Goal: Task Accomplishment & Management: Manage account settings

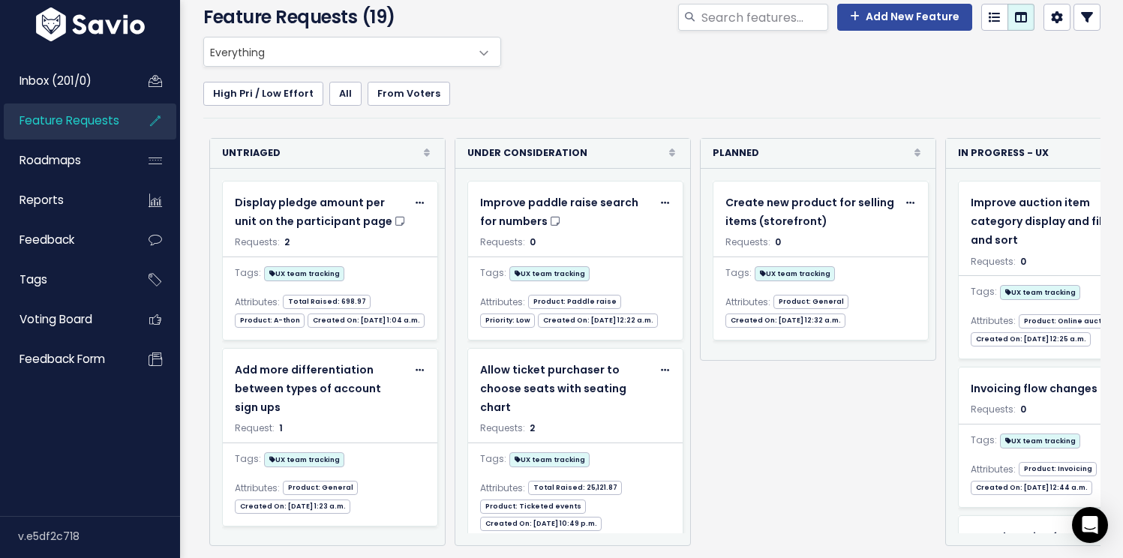
scroll to position [86, 0]
click at [64, 240] on span "Feedback" at bounding box center [47, 240] width 55 height 16
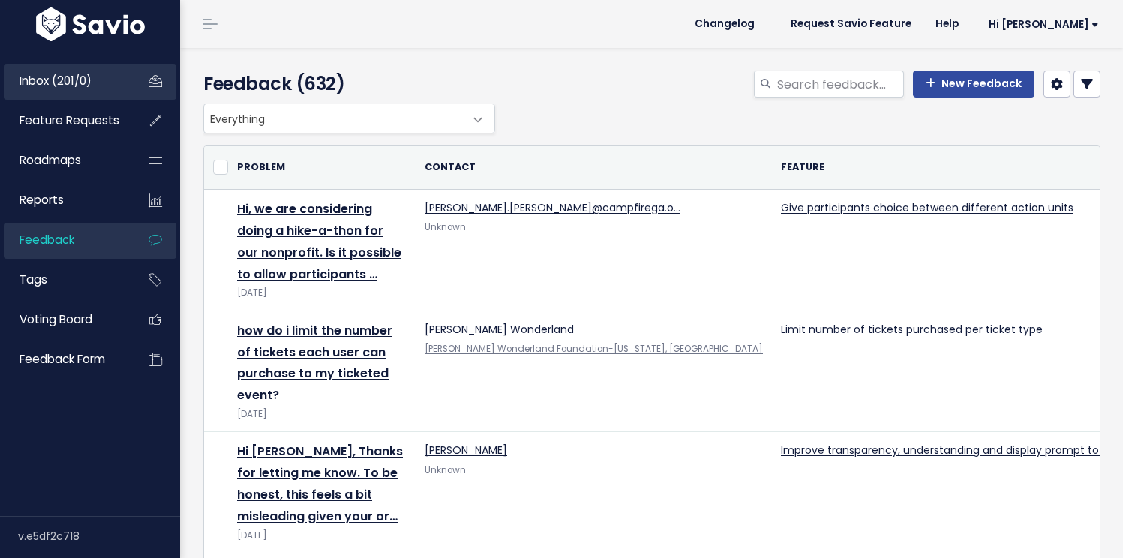
click at [75, 86] on span "Inbox (201/0)" at bounding box center [56, 81] width 72 height 16
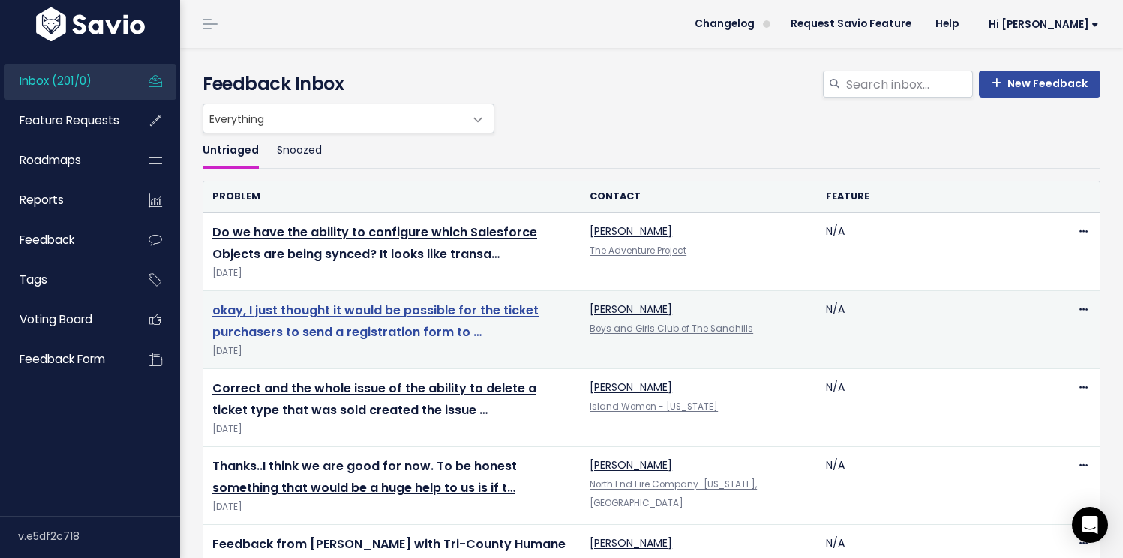
click at [446, 335] on link "okay, I just thought it would be possible for the ticket purchasers to send a r…" at bounding box center [375, 321] width 326 height 39
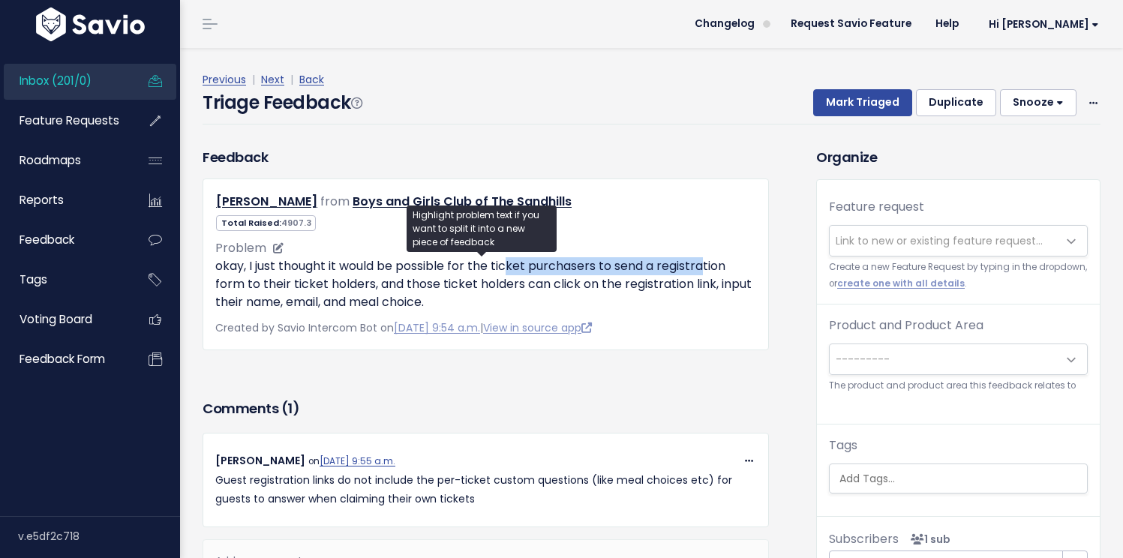
drag, startPoint x: 508, startPoint y: 272, endPoint x: 704, endPoint y: 272, distance: 195.8
click at [704, 272] on p "okay, I just thought it would be possible for the ticket purchasers to send a r…" at bounding box center [485, 284] width 541 height 54
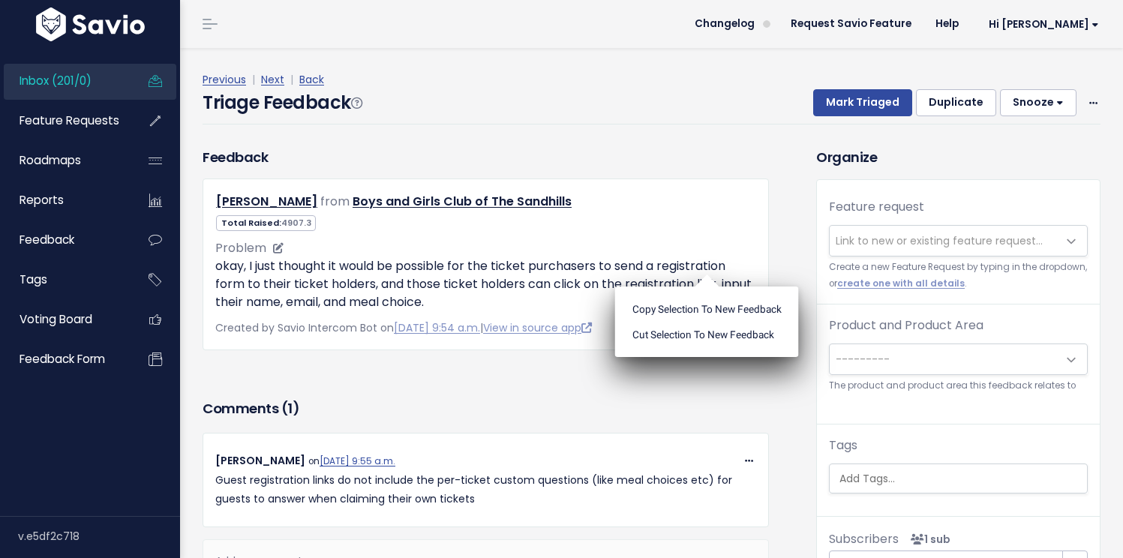
click at [704, 287] on ul "Copy selection to new Feedback Cut selection to new Feedback" at bounding box center [707, 322] width 184 height 71
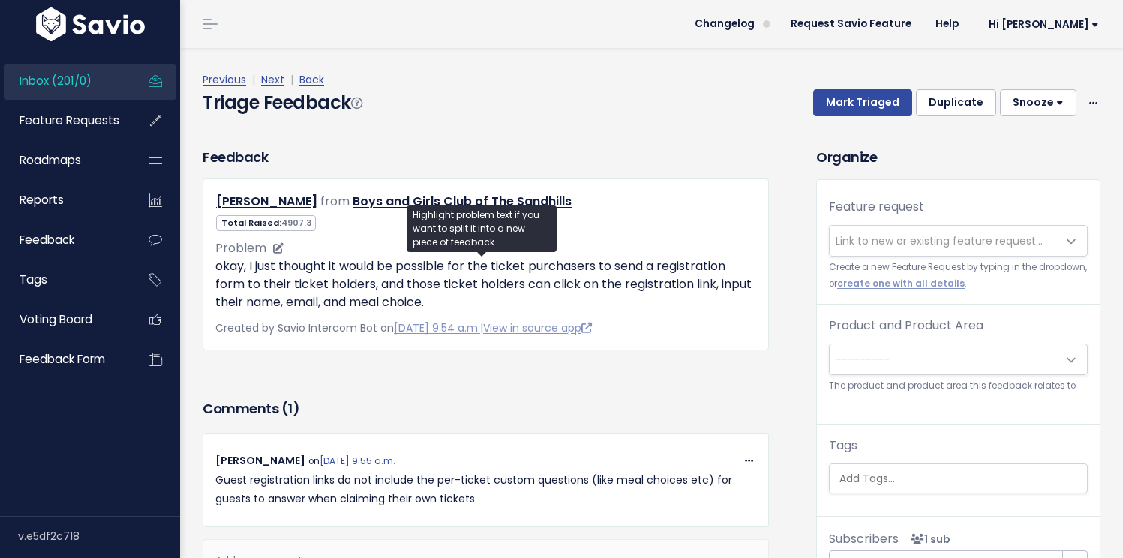
click at [248, 271] on p "okay, I just thought it would be possible for the ticket purchasers to send a r…" at bounding box center [485, 284] width 541 height 54
click at [327, 269] on p "okay, I just thought it would be possible for the ticket purchasers to send a r…" at bounding box center [485, 284] width 541 height 54
click at [381, 243] on div "Problem okay, I just thought it would be possible for the ticket purchasers to …" at bounding box center [485, 275] width 541 height 72
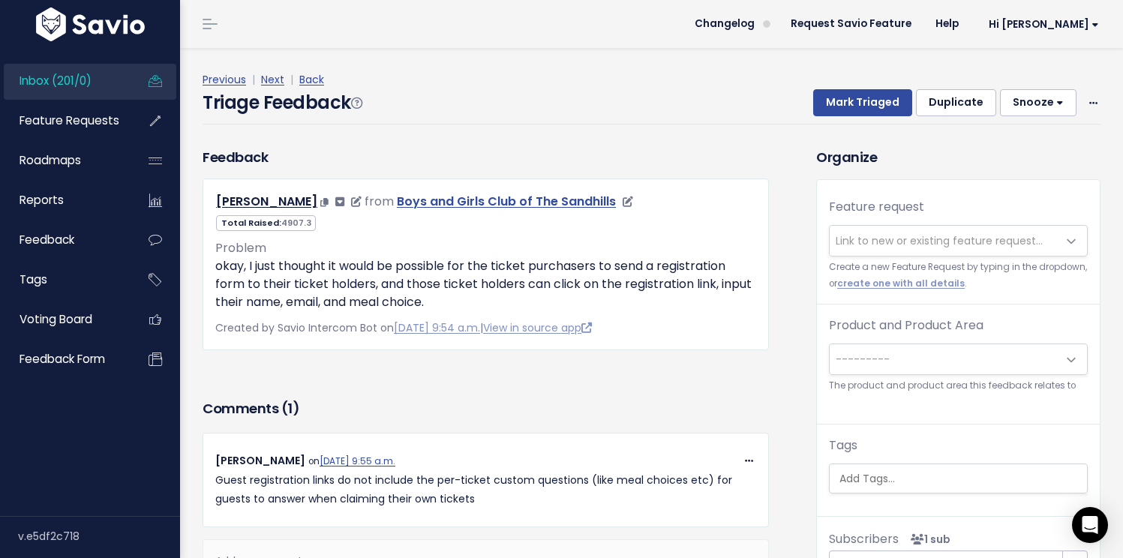
click at [410, 203] on link "Boys and Girls Club of The Sandhills" at bounding box center [506, 201] width 219 height 17
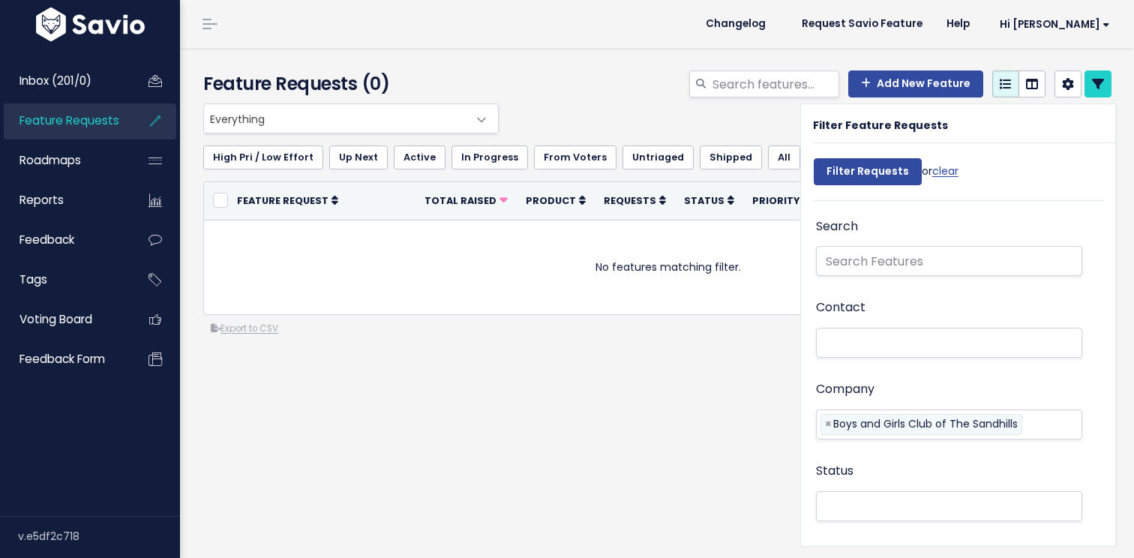
select select
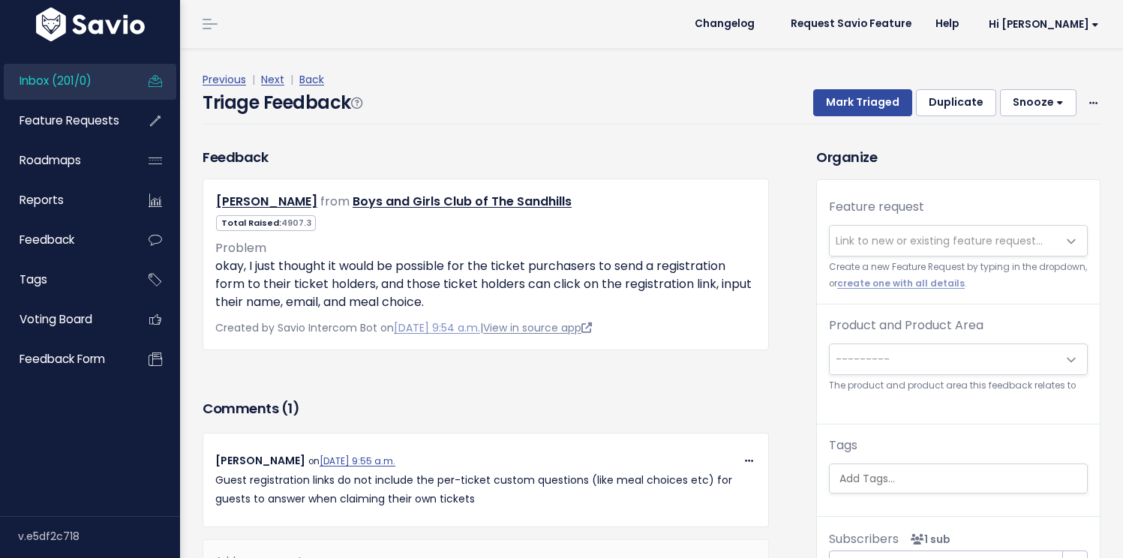
click at [592, 328] on link "View in source app" at bounding box center [537, 327] width 109 height 15
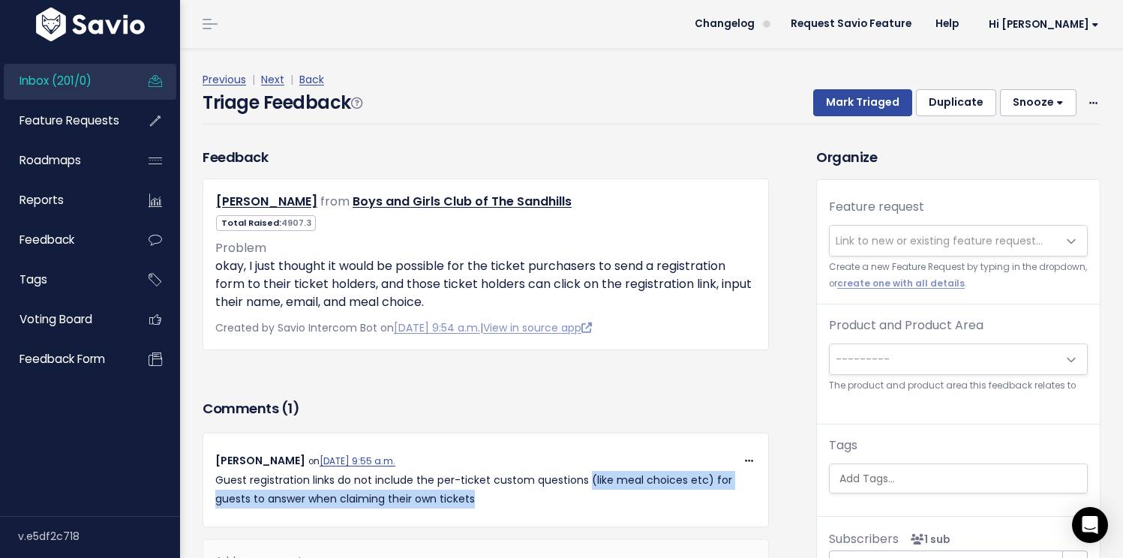
drag, startPoint x: 587, startPoint y: 477, endPoint x: 696, endPoint y: 499, distance: 111.7
click at [696, 499] on p "Guest registration links do not include the per-ticket custom questions (like m…" at bounding box center [485, 490] width 541 height 38
click at [547, 499] on p "Guest registration links do not include the per-ticket custom questions (like m…" at bounding box center [485, 490] width 541 height 38
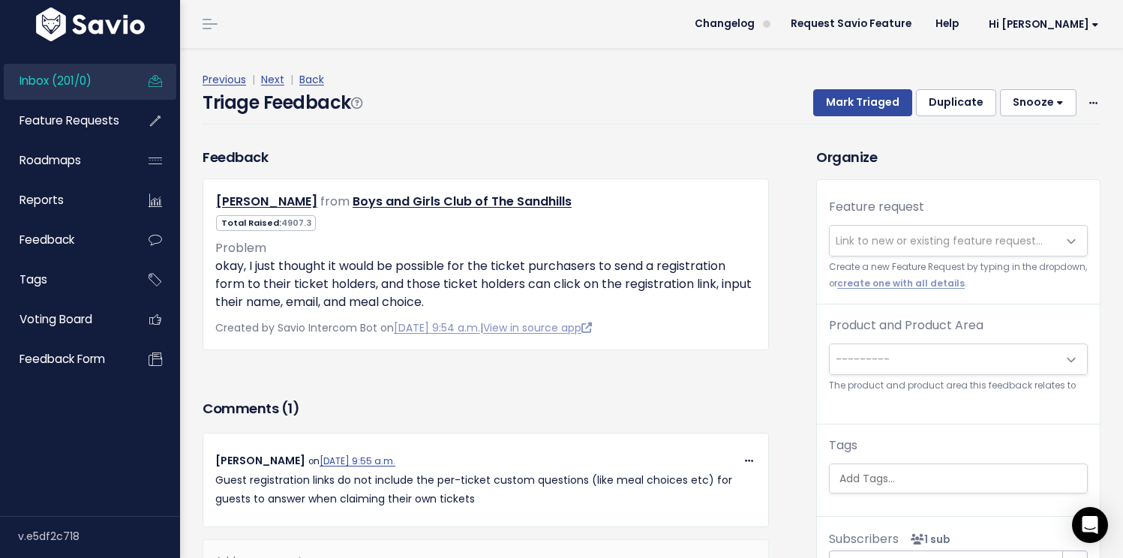
click at [84, 85] on span "Inbox (201/0)" at bounding box center [56, 81] width 72 height 16
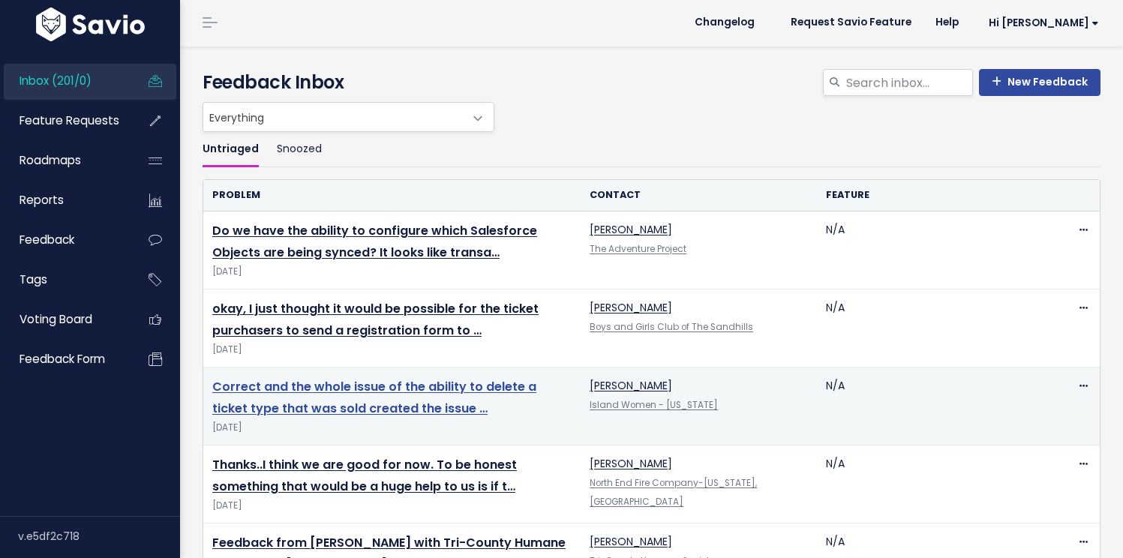
scroll to position [3, 0]
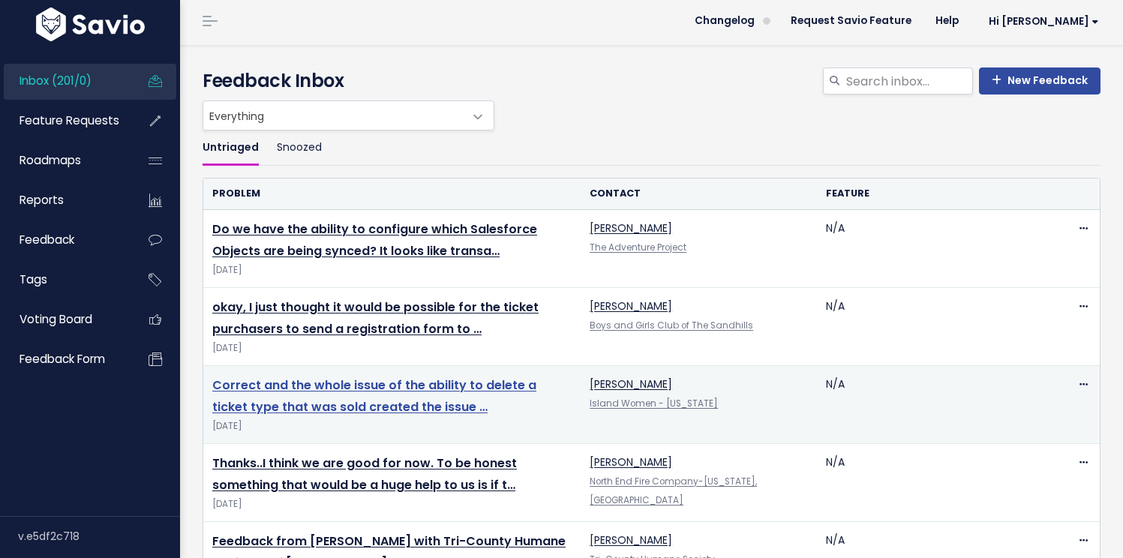
click at [375, 406] on link "Correct and the whole issue of the ability to delete a ticket type that was sol…" at bounding box center [374, 396] width 324 height 39
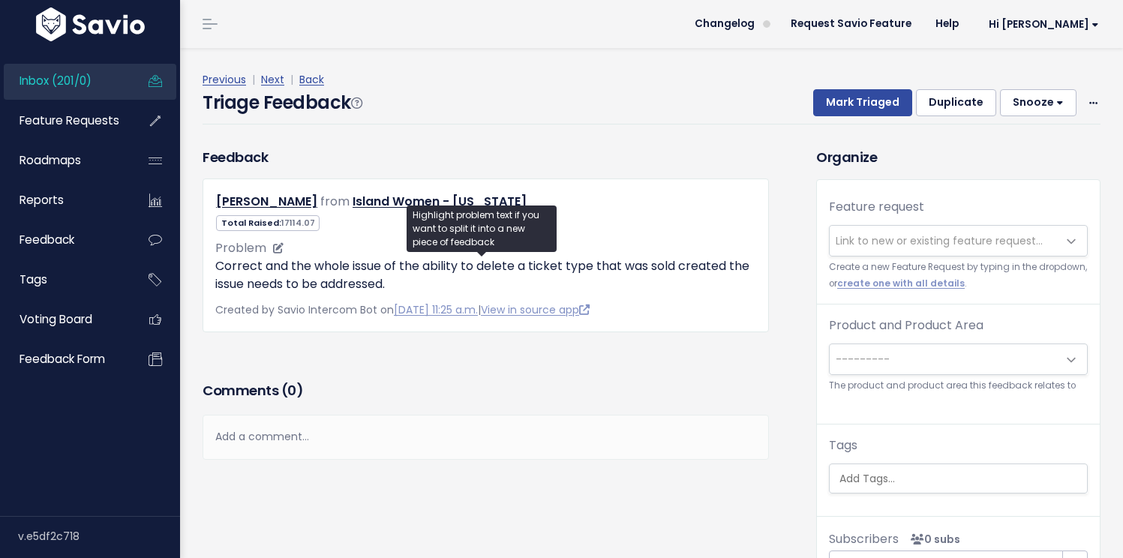
click at [239, 260] on p "Correct and the whole issue of the ability to delete a ticket type that was sol…" at bounding box center [485, 275] width 541 height 36
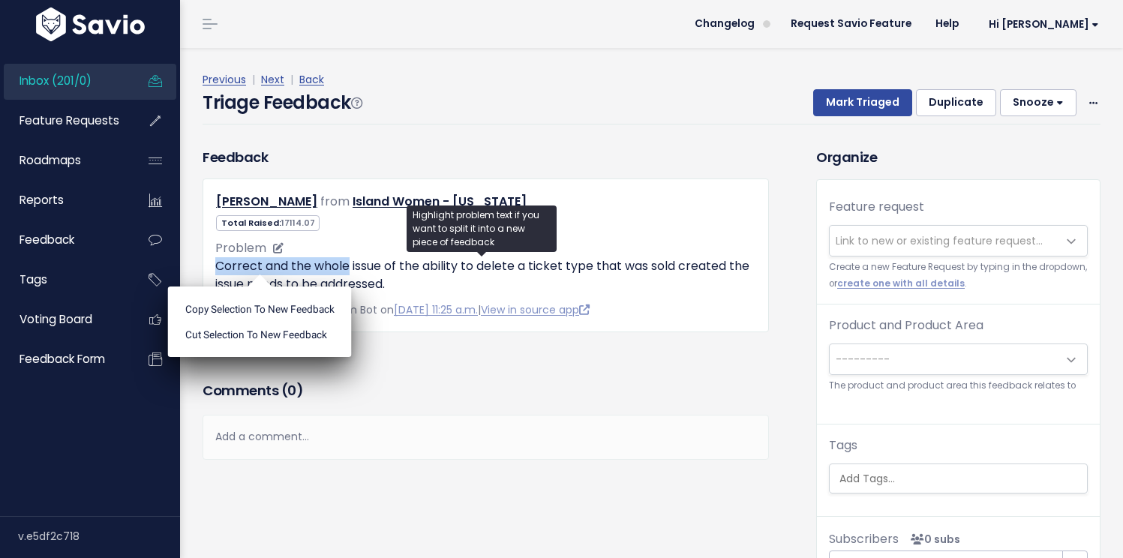
drag, startPoint x: 239, startPoint y: 260, endPoint x: 317, endPoint y: 265, distance: 78.9
click at [317, 265] on p "Correct and the whole issue of the ability to delete a ticket type that was sol…" at bounding box center [485, 275] width 541 height 36
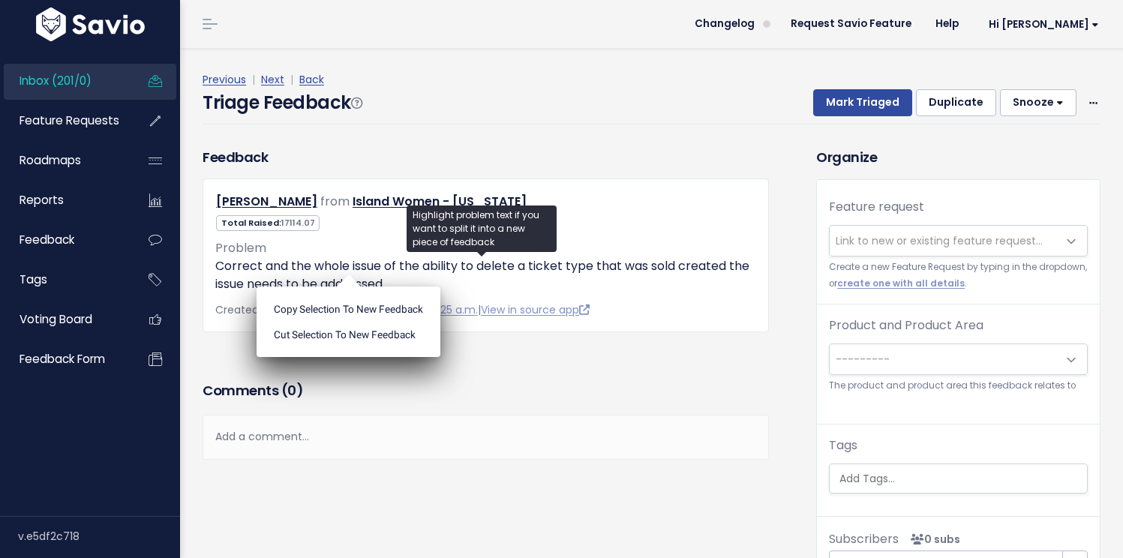
click at [359, 287] on ul "Copy selection to new Feedback Cut selection to new Feedback" at bounding box center [349, 322] width 184 height 71
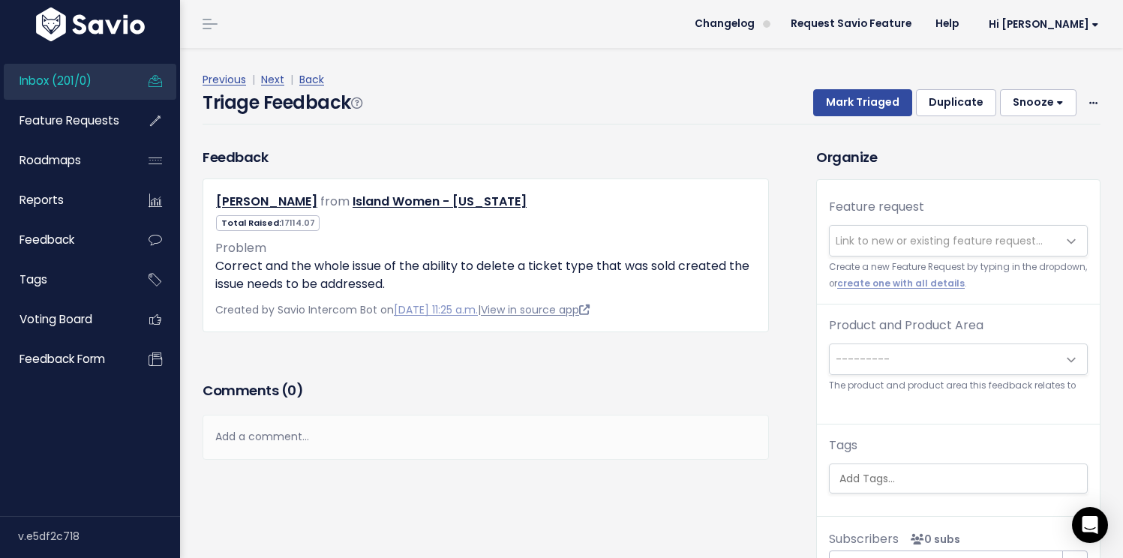
click at [581, 312] on link "View in source app" at bounding box center [535, 309] width 109 height 15
click at [68, 90] on link "Inbox (201/0)" at bounding box center [64, 81] width 121 height 35
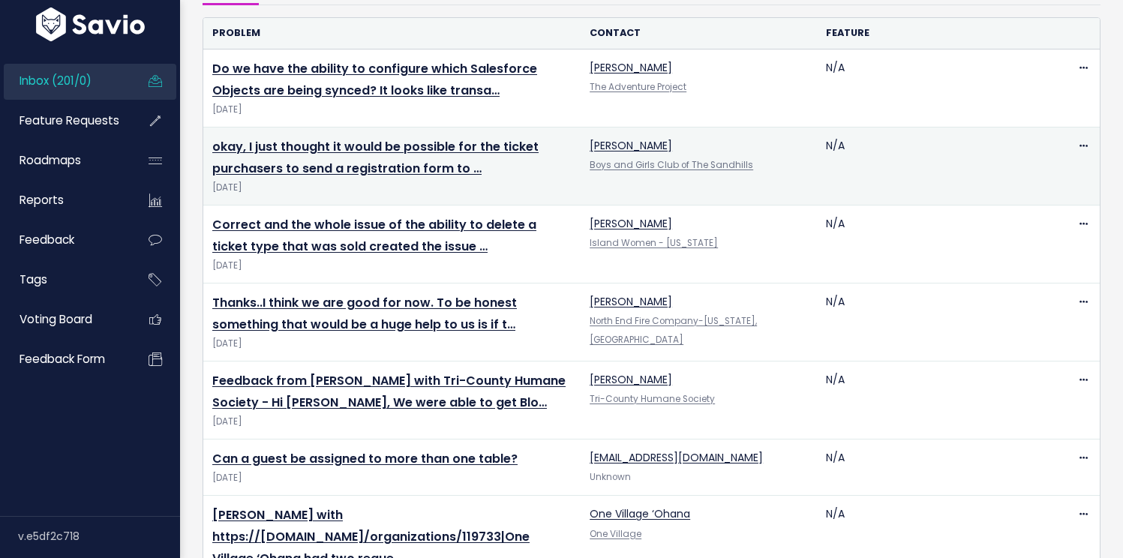
scroll to position [184, 0]
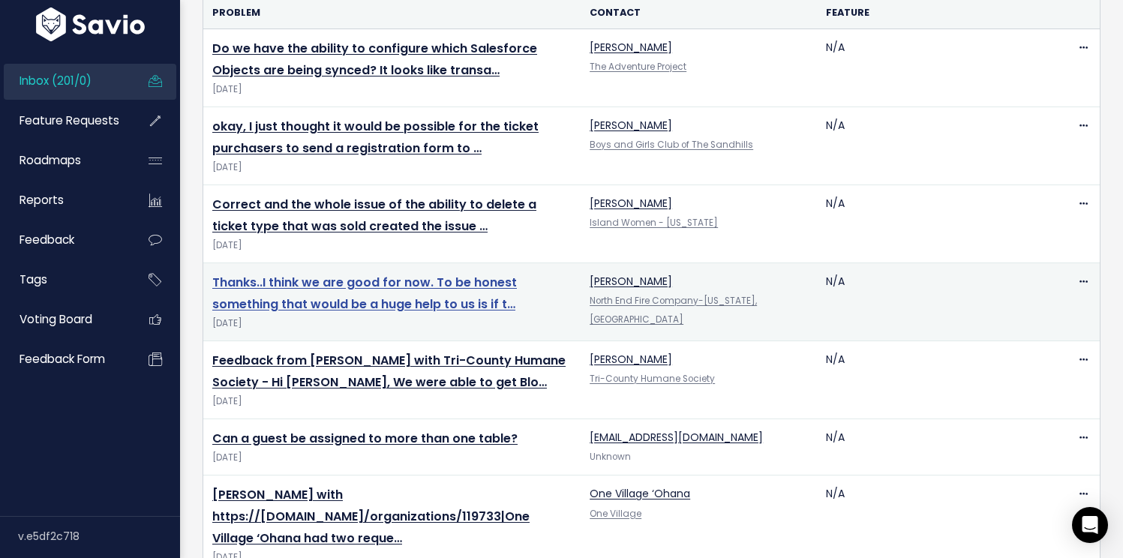
click at [380, 308] on link "Thanks..I think we are good for now. To be honest something that would be a hug…" at bounding box center [364, 293] width 305 height 39
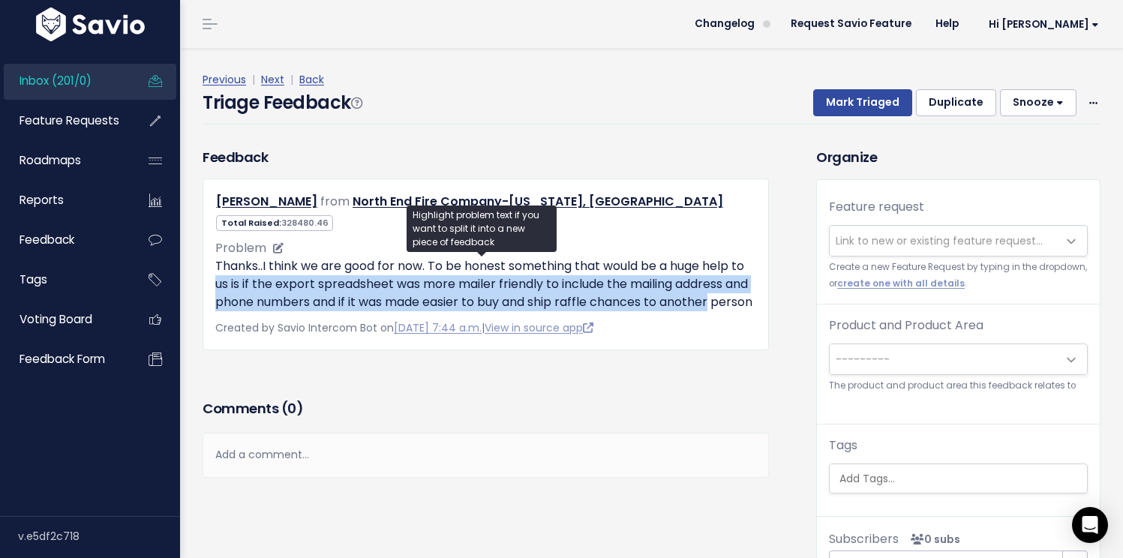
drag, startPoint x: 230, startPoint y: 283, endPoint x: 746, endPoint y: 302, distance: 516.5
click at [746, 302] on p "Thanks..I think we are good for now. To be honest something that would be a hug…" at bounding box center [485, 284] width 541 height 54
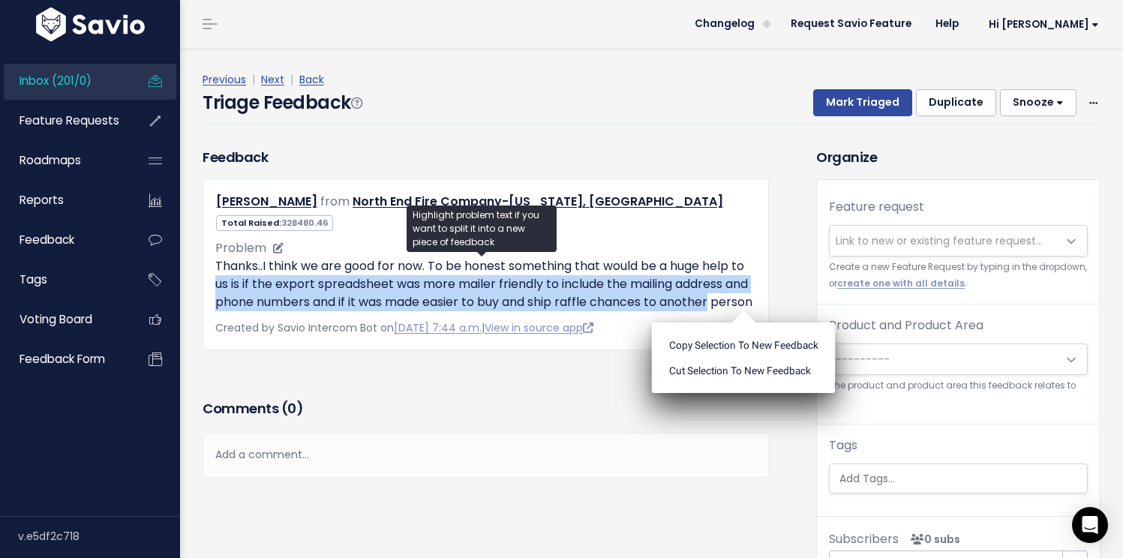
click at [317, 304] on p "Thanks..I think we are good for now. To be honest something that would be a hug…" at bounding box center [485, 284] width 541 height 54
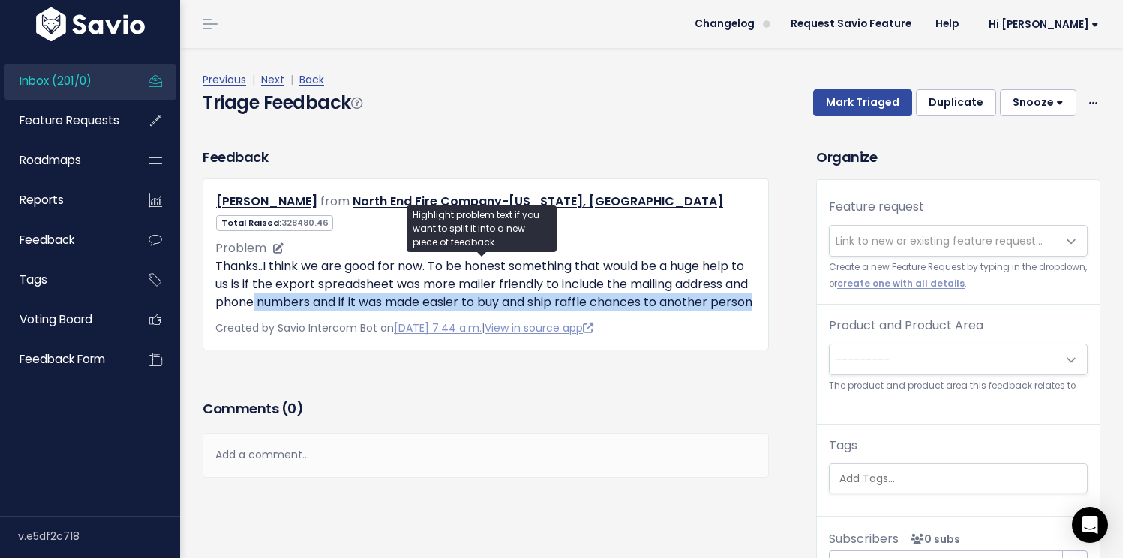
drag, startPoint x: 407, startPoint y: 304, endPoint x: 731, endPoint y: 314, distance: 325.0
click at [731, 311] on p "Thanks..I think we are good for now. To be honest something that would be a hug…" at bounding box center [485, 284] width 541 height 54
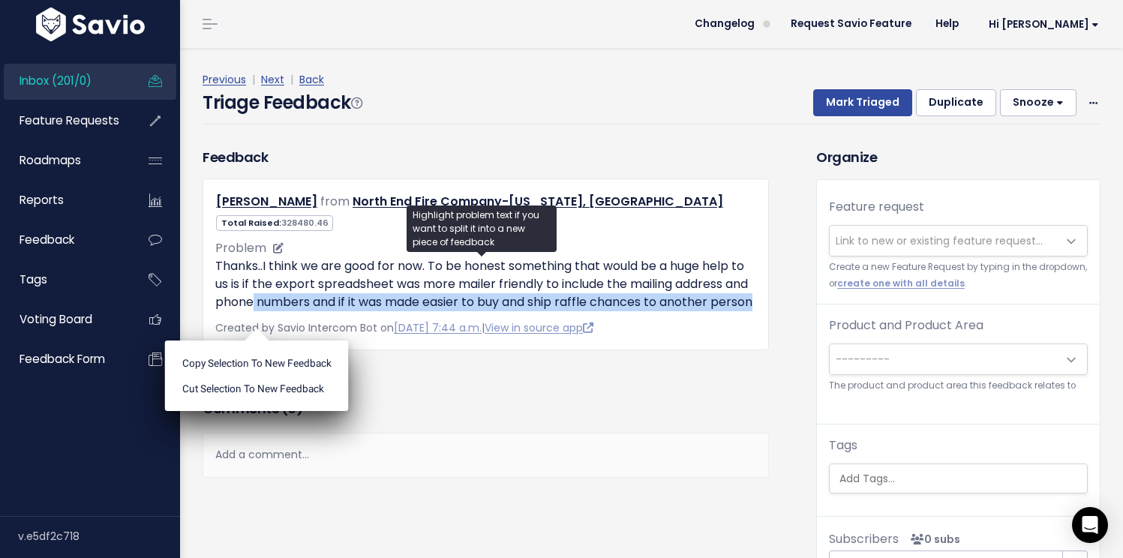
click at [677, 311] on p "Thanks..I think we are good for now. To be honest something that would be a hug…" at bounding box center [485, 284] width 541 height 54
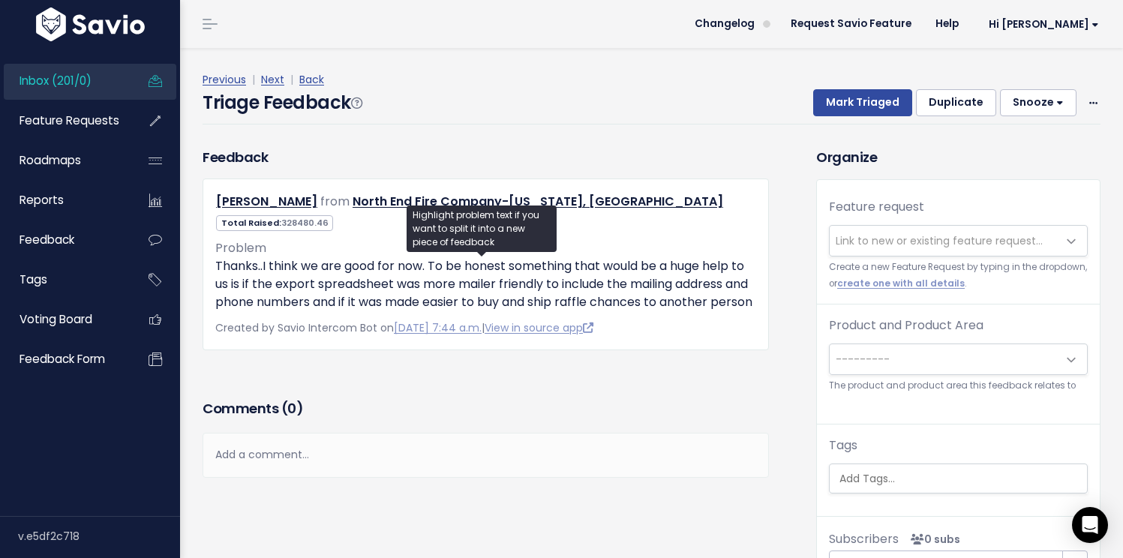
click at [68, 88] on span "Inbox (201/0)" at bounding box center [56, 81] width 72 height 16
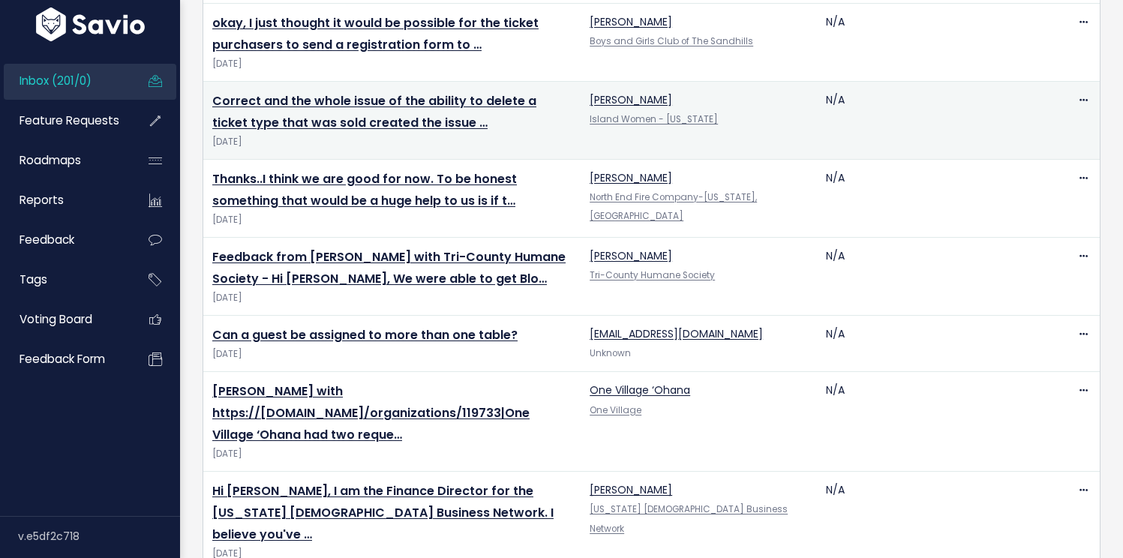
scroll to position [308, 0]
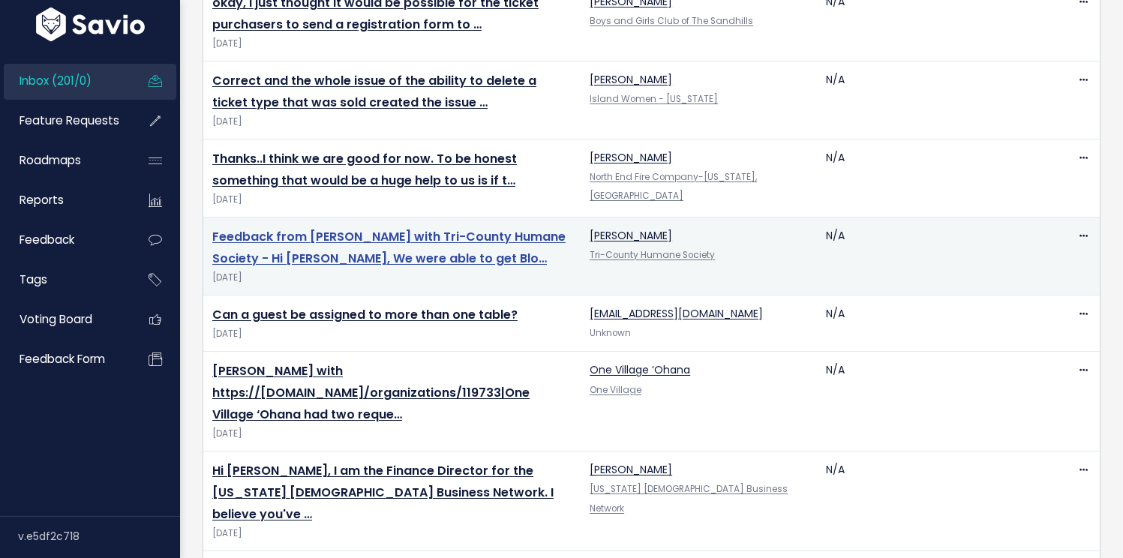
click at [383, 242] on link "Feedback from Marit Ortega with Tri-County Humane Society - Hi Jessica, We were…" at bounding box center [388, 247] width 353 height 39
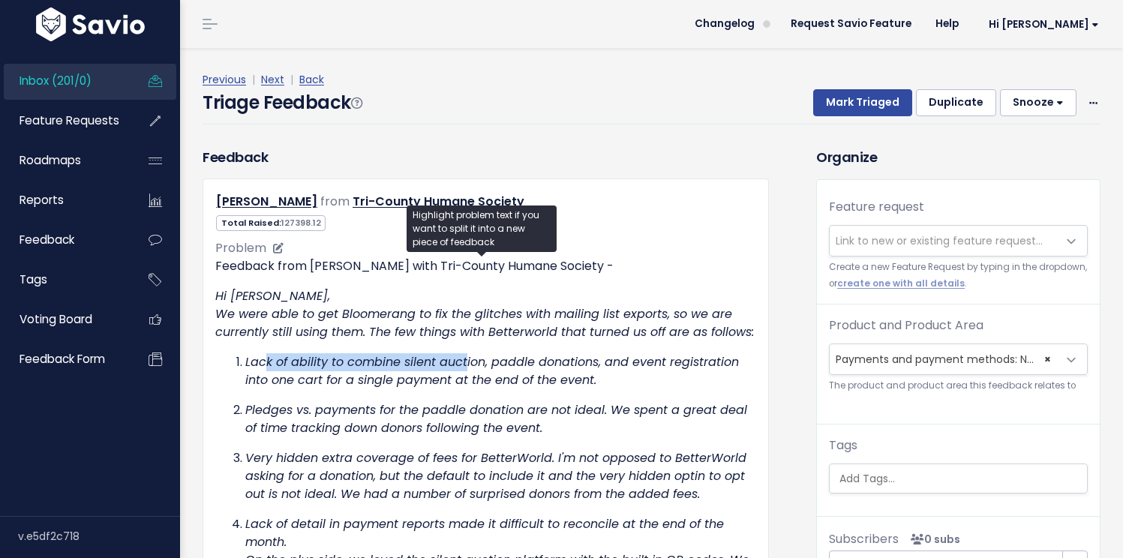
drag, startPoint x: 268, startPoint y: 382, endPoint x: 466, endPoint y: 383, distance: 198.1
click at [466, 383] on em "Lack of ability to combine silent auction, paddle donations, and event registra…" at bounding box center [492, 370] width 494 height 35
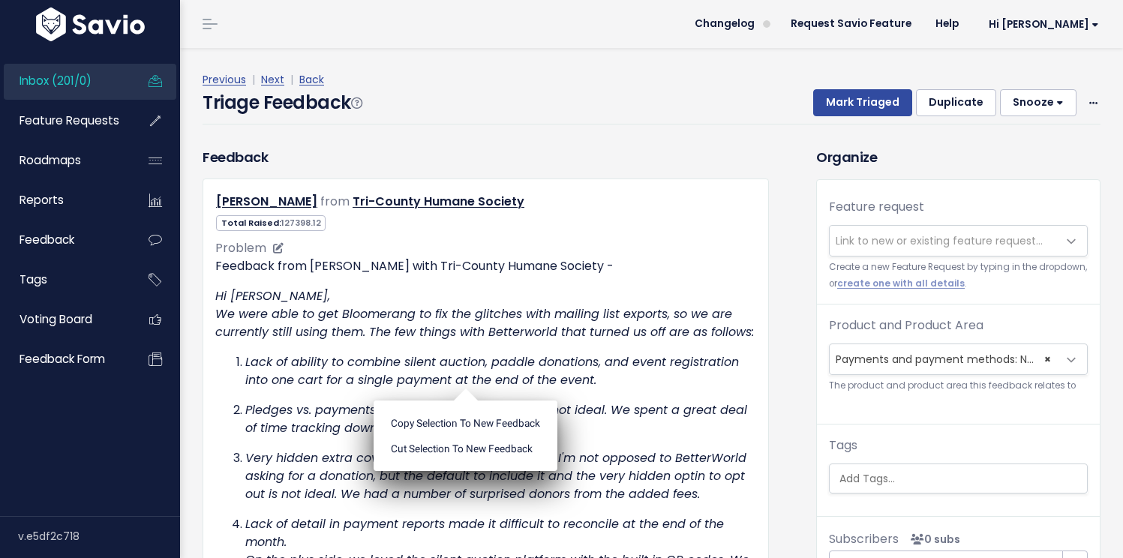
click at [466, 401] on ul "Copy selection to new Feedback Cut selection to new Feedback" at bounding box center [466, 436] width 184 height 71
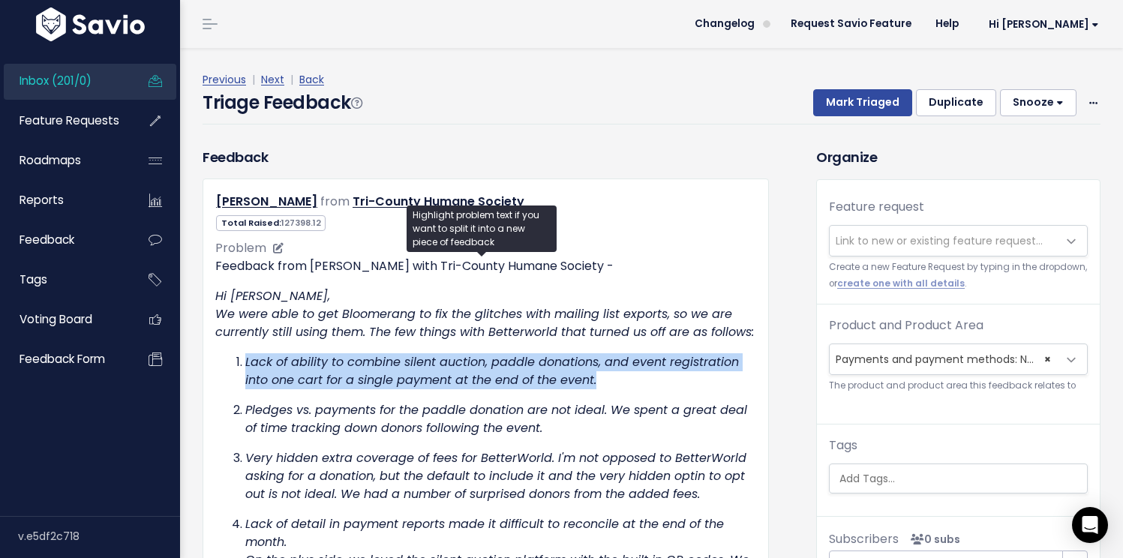
drag, startPoint x: 401, startPoint y: 371, endPoint x: 731, endPoint y: 392, distance: 330.8
click at [731, 389] on p "Lack of ability to combine silent auction, paddle donations, and event registra…" at bounding box center [500, 371] width 511 height 36
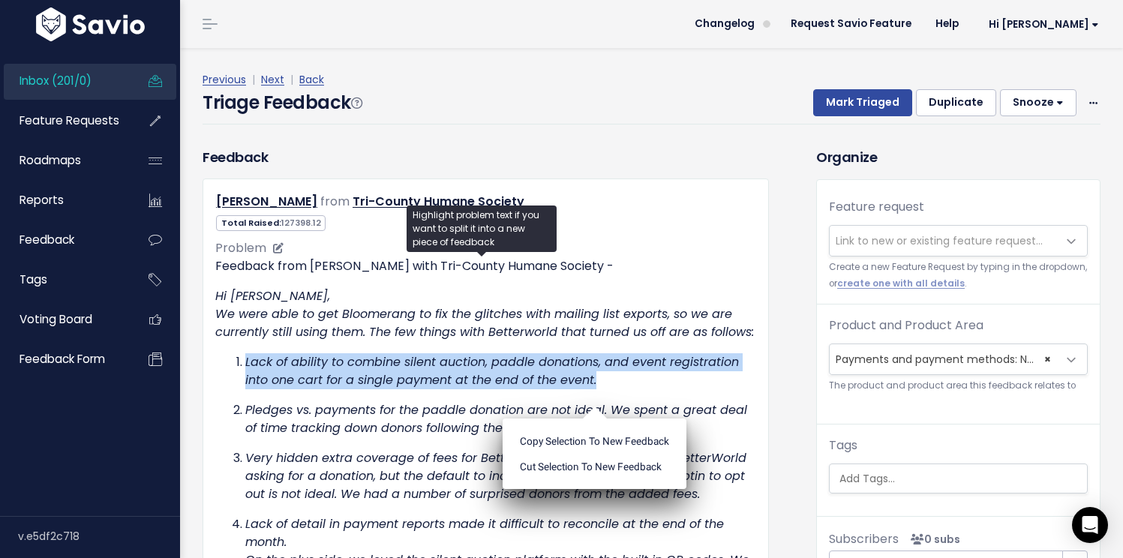
click at [631, 389] on p "Lack of ability to combine silent auction, paddle donations, and event registra…" at bounding box center [500, 371] width 511 height 36
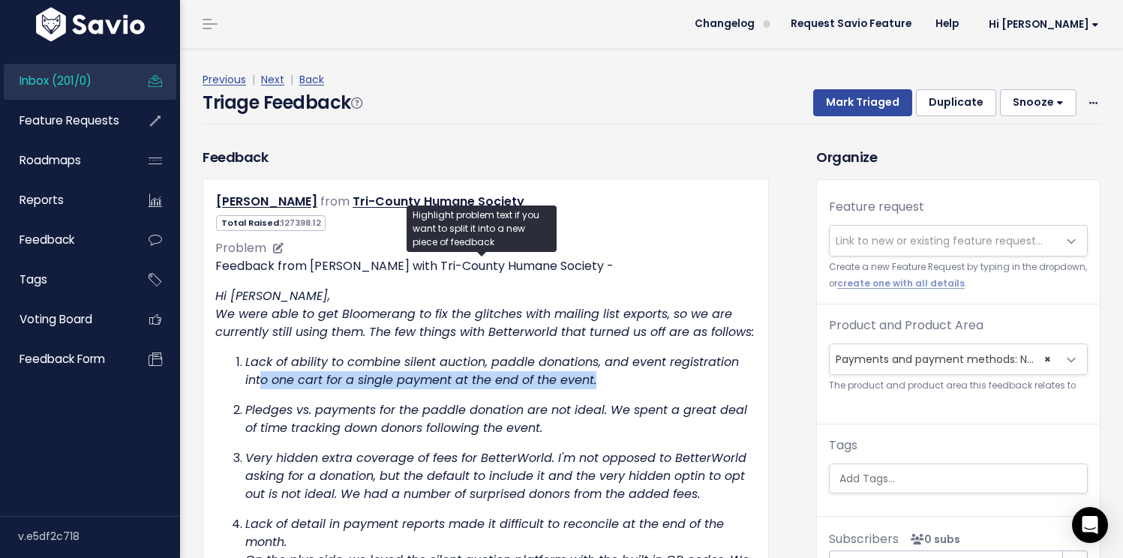
drag, startPoint x: 262, startPoint y: 391, endPoint x: 665, endPoint y: 395, distance: 402.9
click at [665, 389] on p "Lack of ability to combine silent auction, paddle donations, and event registra…" at bounding box center [500, 371] width 511 height 36
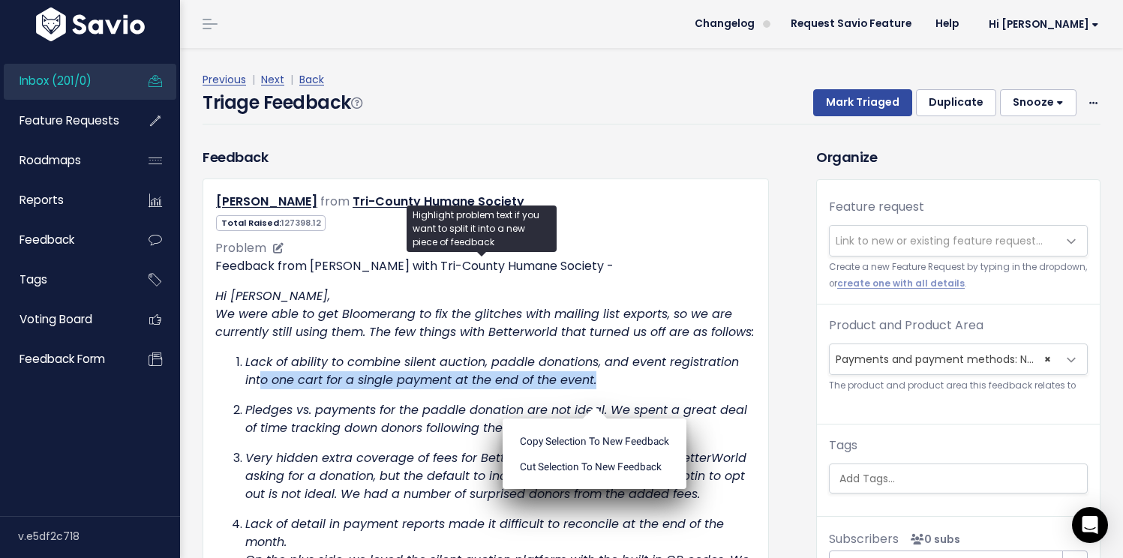
click at [611, 389] on p "Lack of ability to combine silent auction, paddle donations, and event registra…" at bounding box center [500, 371] width 511 height 36
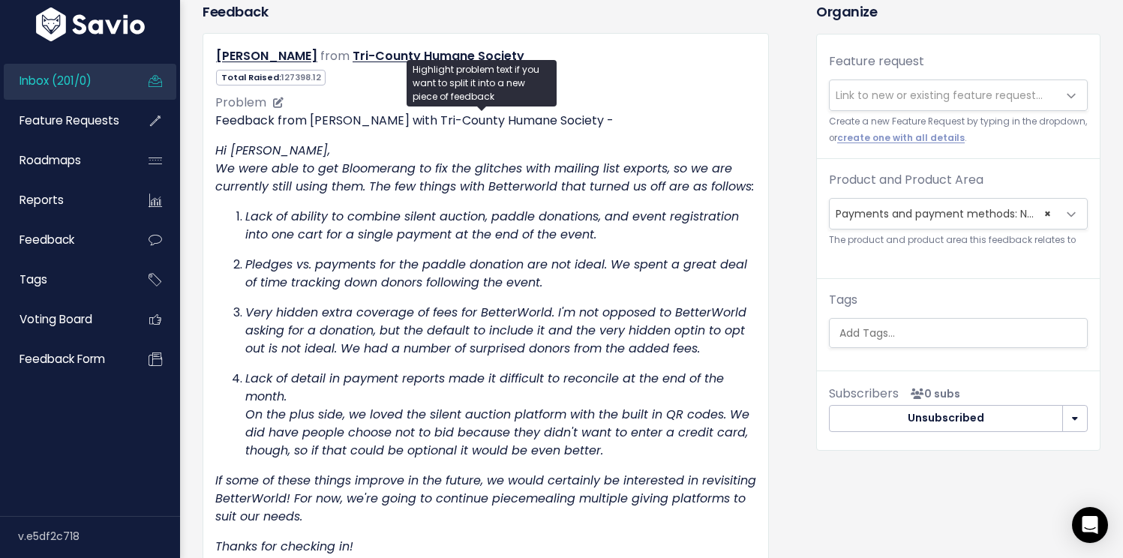
scroll to position [196, 0]
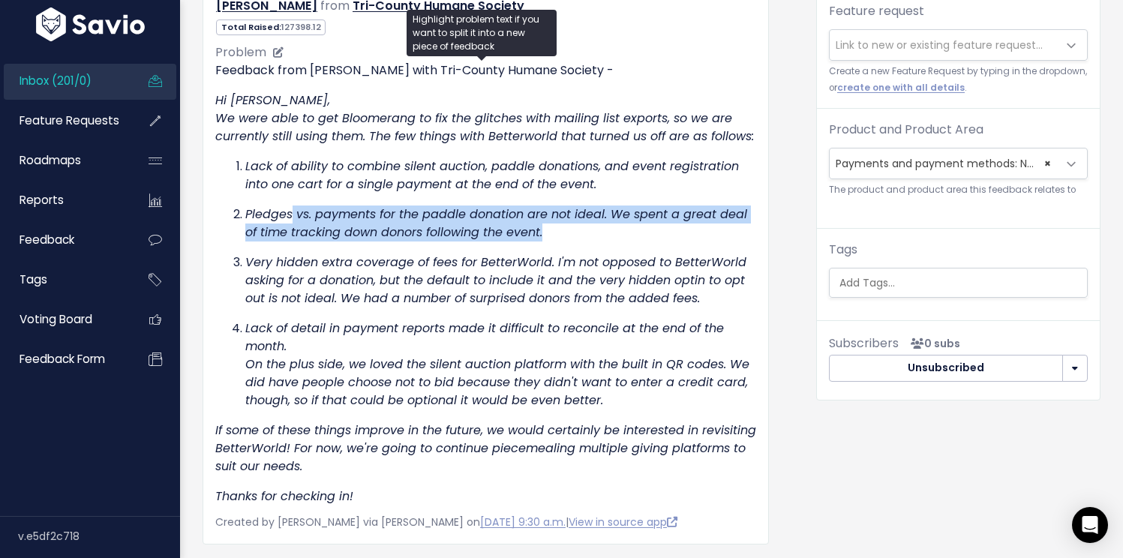
drag, startPoint x: 298, startPoint y: 235, endPoint x: 725, endPoint y: 243, distance: 427.7
click at [725, 242] on p "Pledges vs. payments for the paddle donation are not ideal. We spent a great de…" at bounding box center [500, 224] width 511 height 36
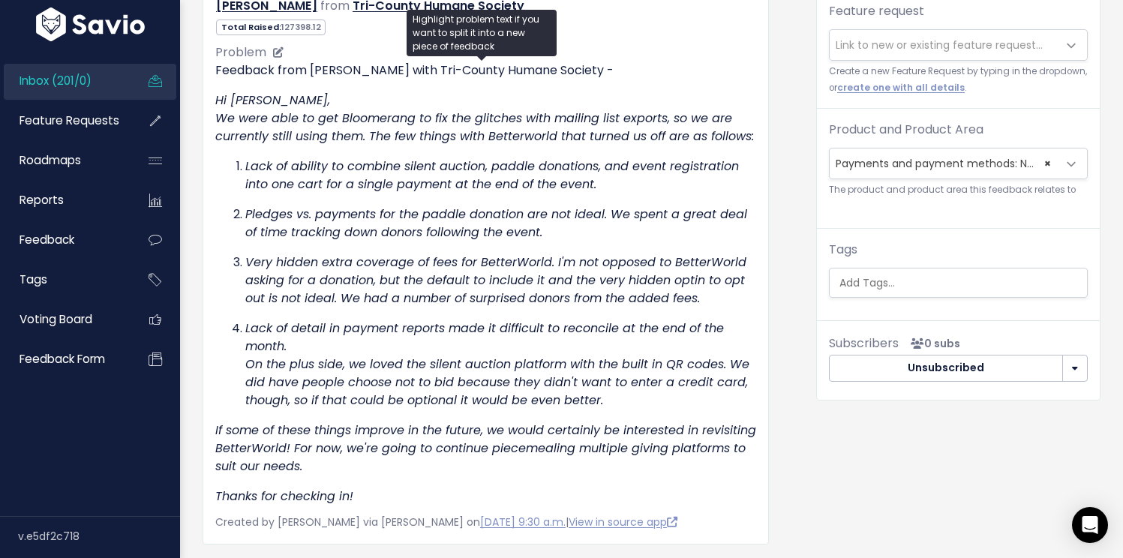
click at [708, 242] on p "Pledges vs. payments for the paddle donation are not ideal. We spent a great de…" at bounding box center [500, 224] width 511 height 36
click at [230, 246] on ol "Lack of ability to combine silent auction, paddle donations, and event registra…" at bounding box center [485, 284] width 541 height 252
drag, startPoint x: 256, startPoint y: 279, endPoint x: 508, endPoint y: 283, distance: 252.1
click at [508, 283] on em "Very hidden extra coverage of fees for BetterWorld. I'm not opposed to BetterWo…" at bounding box center [495, 280] width 501 height 53
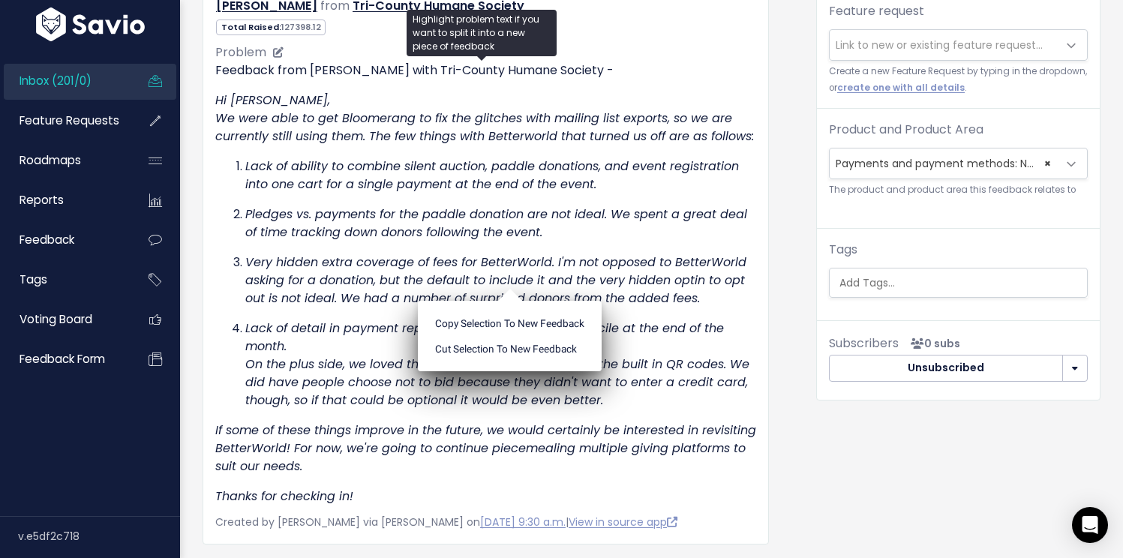
click at [387, 302] on em "Very hidden extra coverage of fees for BetterWorld. I'm not opposed to BetterWo…" at bounding box center [495, 280] width 501 height 53
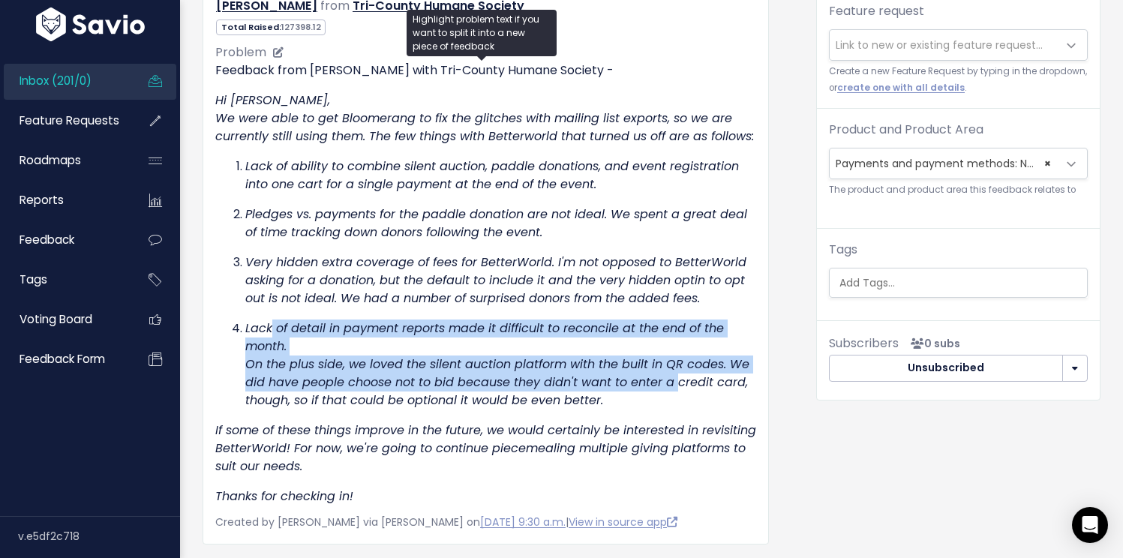
drag, startPoint x: 273, startPoint y: 341, endPoint x: 677, endPoint y: 404, distance: 409.2
click at [677, 404] on p "Lack of detail in payment reports made it difficult to reconcile at the end of …" at bounding box center [500, 365] width 511 height 90
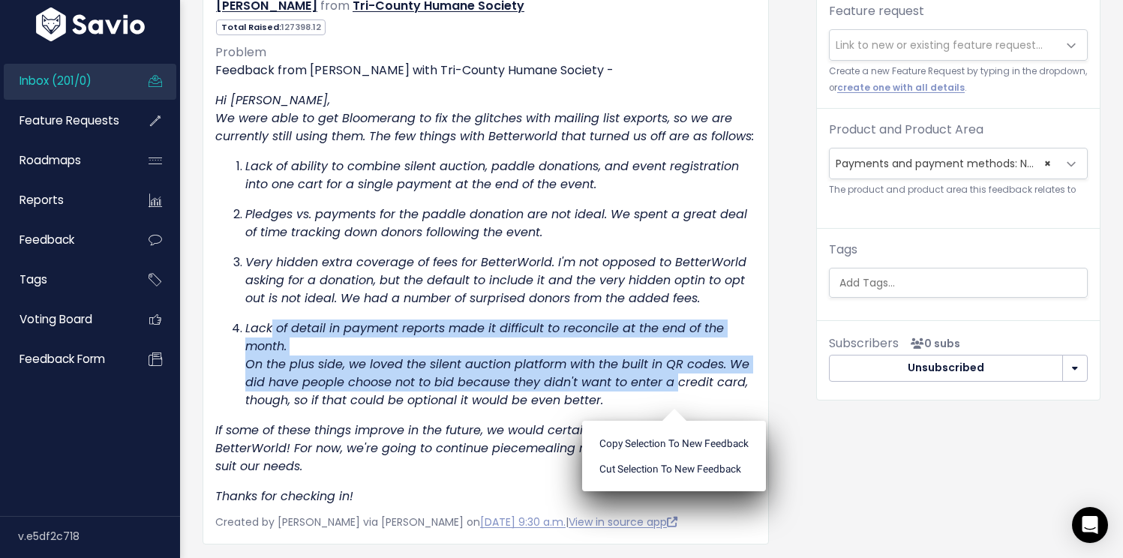
click at [47, 90] on link "Inbox (201/0)" at bounding box center [64, 81] width 121 height 35
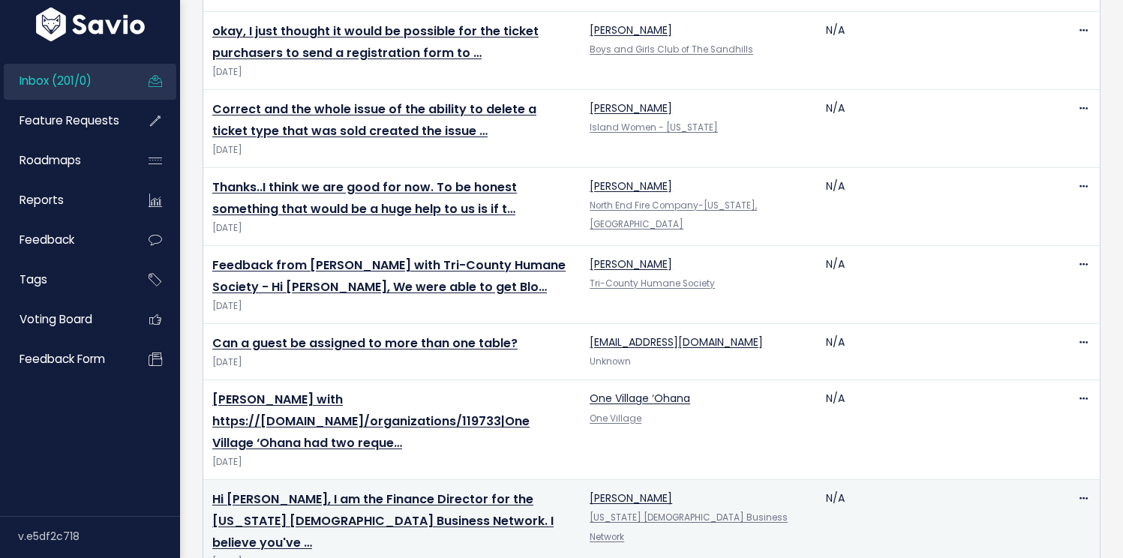
scroll to position [369, 0]
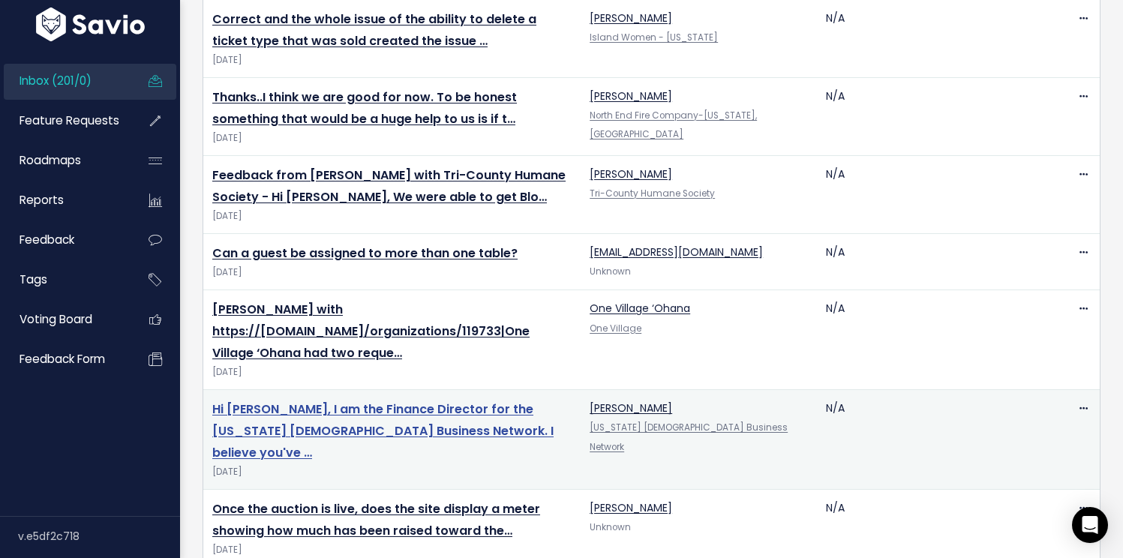
click at [317, 411] on link "Hi Chris, I am the Finance Director for the Colorado Catholic Business Network.…" at bounding box center [382, 431] width 341 height 61
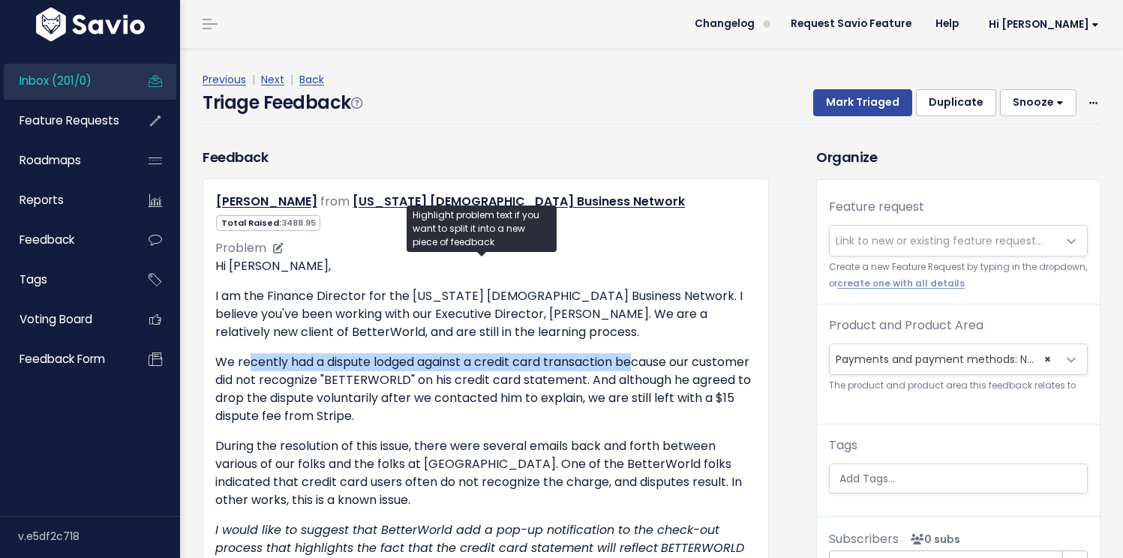
drag, startPoint x: 249, startPoint y: 355, endPoint x: 638, endPoint y: 360, distance: 389.4
click at [638, 360] on p "We recently had a dispute lodged against a credit card transaction because our …" at bounding box center [485, 389] width 541 height 72
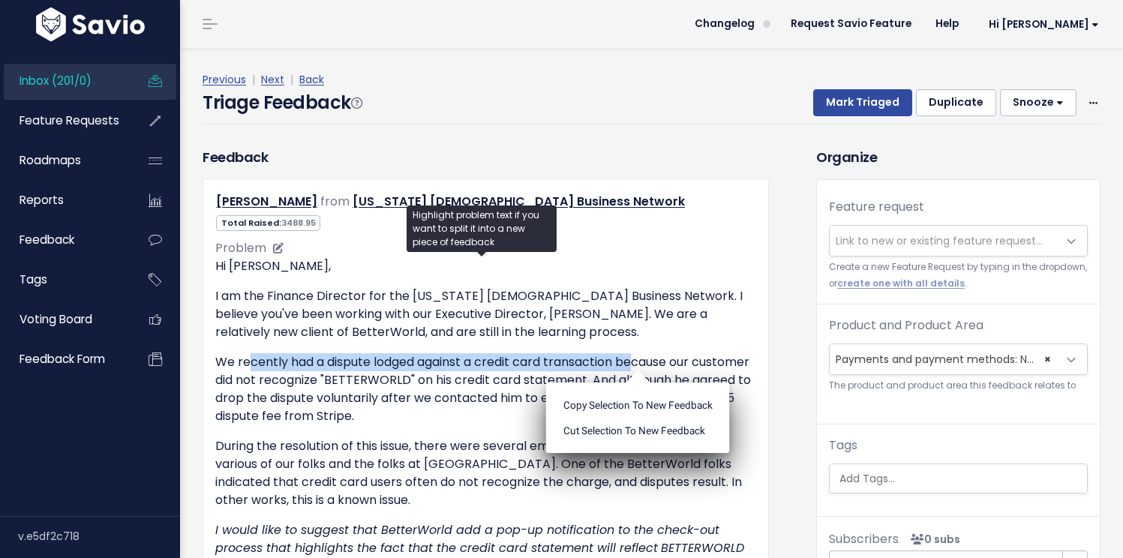
click at [622, 366] on p "We recently had a dispute lodged against a credit card transaction because our …" at bounding box center [485, 389] width 541 height 72
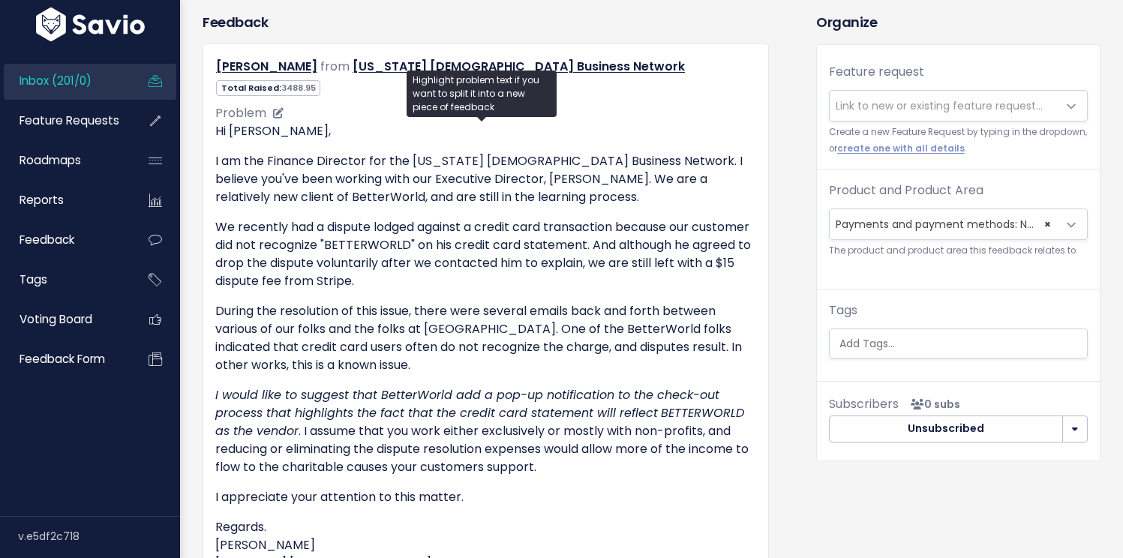
scroll to position [425, 0]
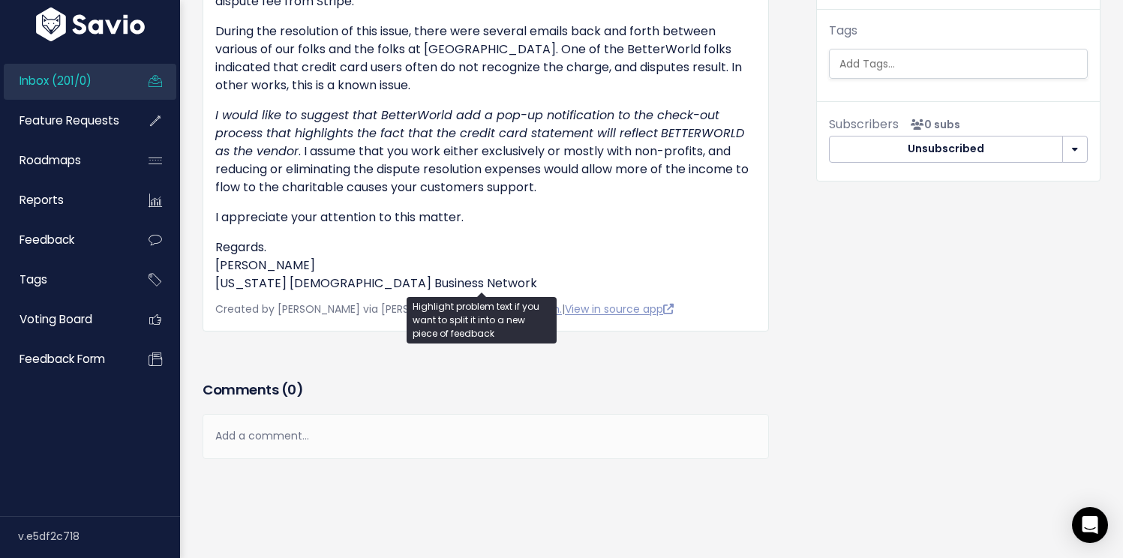
click at [67, 88] on span "Inbox (201/0)" at bounding box center [56, 81] width 72 height 16
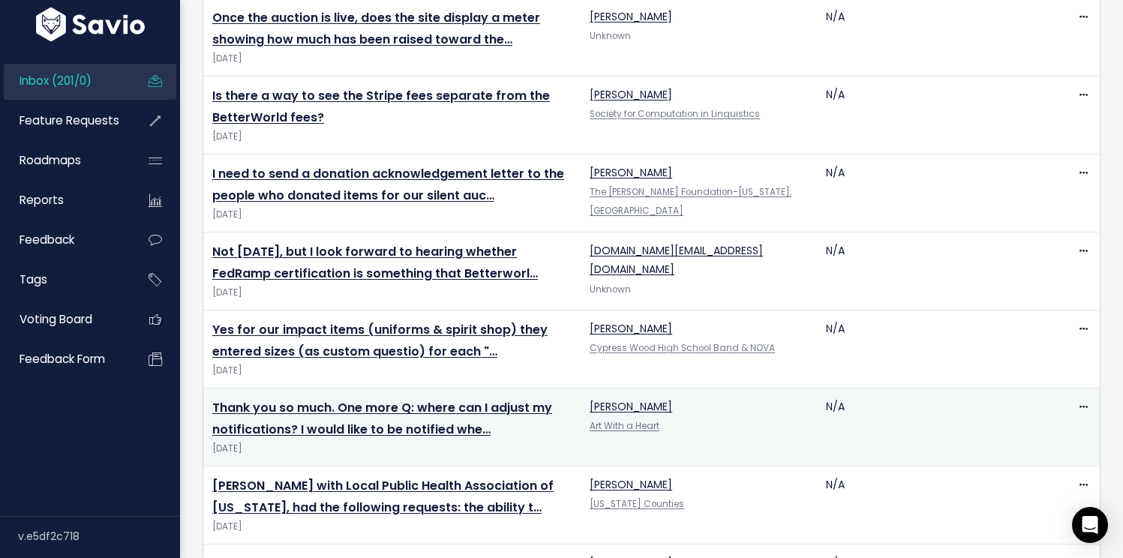
scroll to position [884, 0]
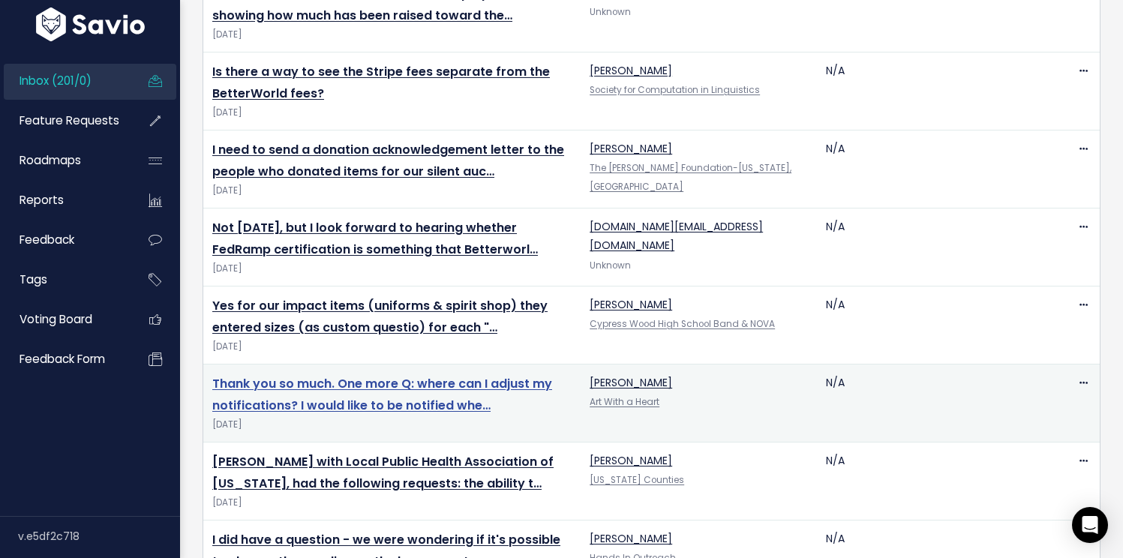
click at [400, 386] on link "Thank you so much. One more Q: where can I adjust my notifications? I would lik…" at bounding box center [382, 394] width 340 height 39
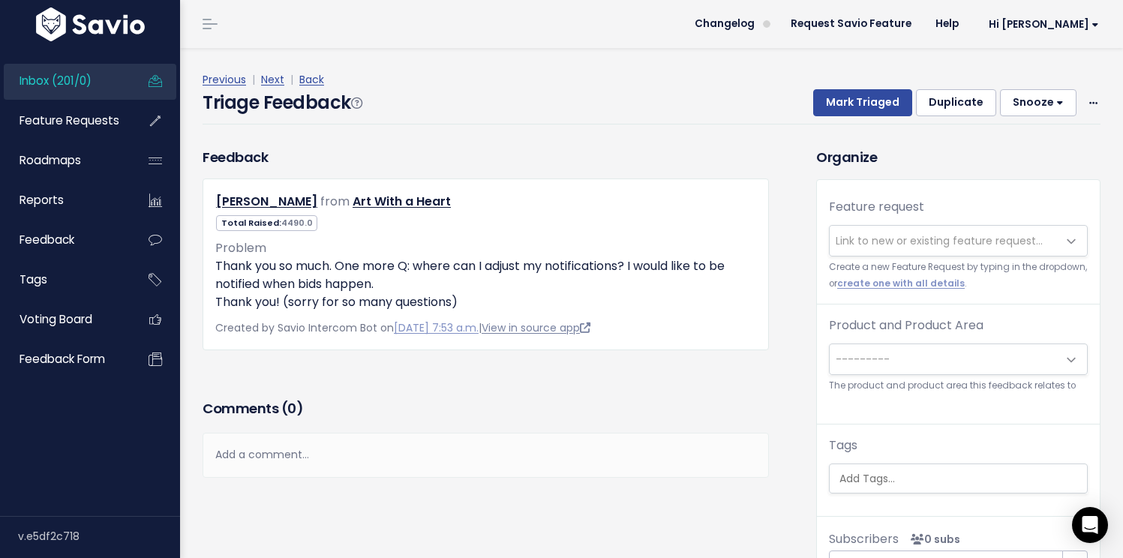
click at [543, 330] on link "View in source app" at bounding box center [536, 327] width 109 height 15
click at [77, 77] on span "Inbox (201/0)" at bounding box center [56, 81] width 72 height 16
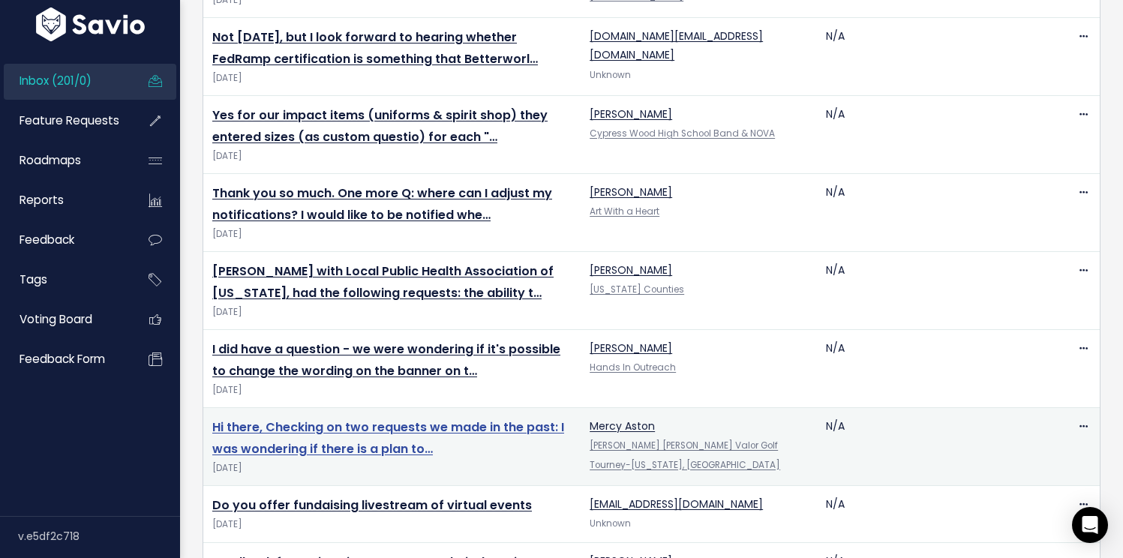
scroll to position [1092, 0]
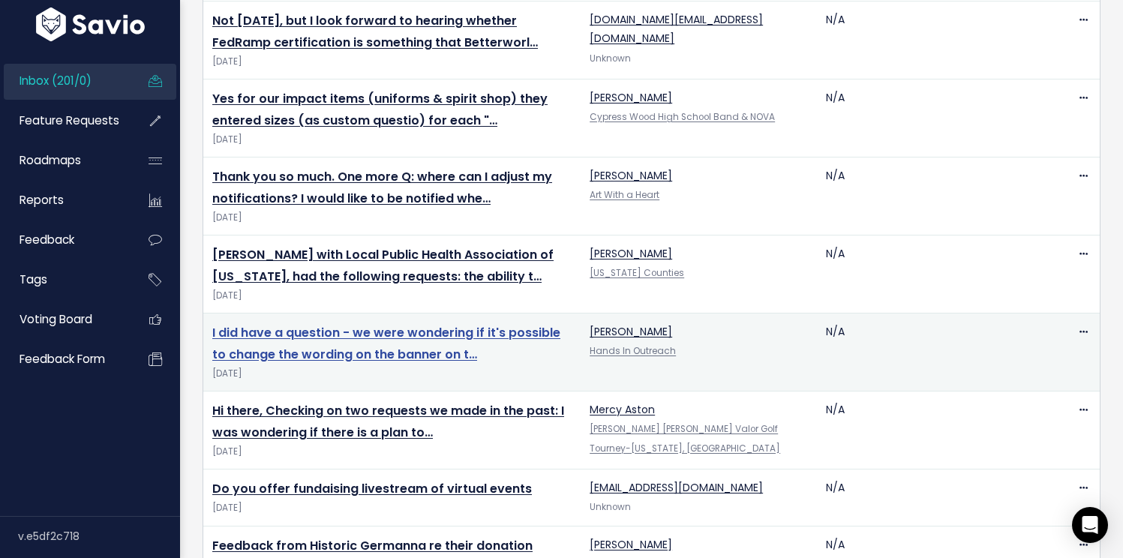
click at [327, 328] on link "I did have a question - we were wondering if it's possible to change the wordin…" at bounding box center [386, 343] width 348 height 39
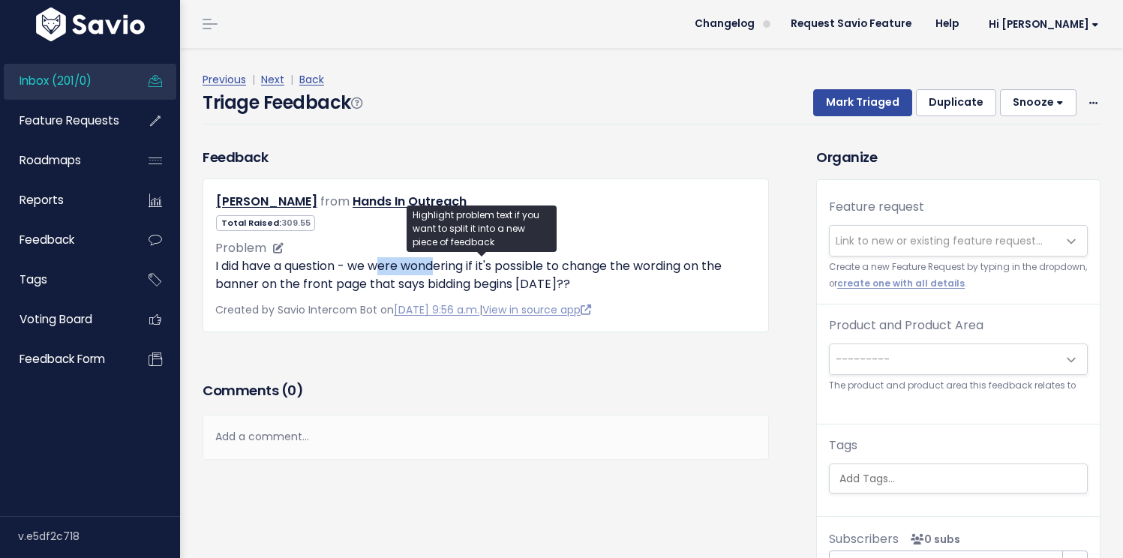
drag, startPoint x: 388, startPoint y: 266, endPoint x: 446, endPoint y: 270, distance: 57.9
click at [462, 273] on p "I did have a question - we were wondering if it's possible to change the wordin…" at bounding box center [485, 275] width 541 height 36
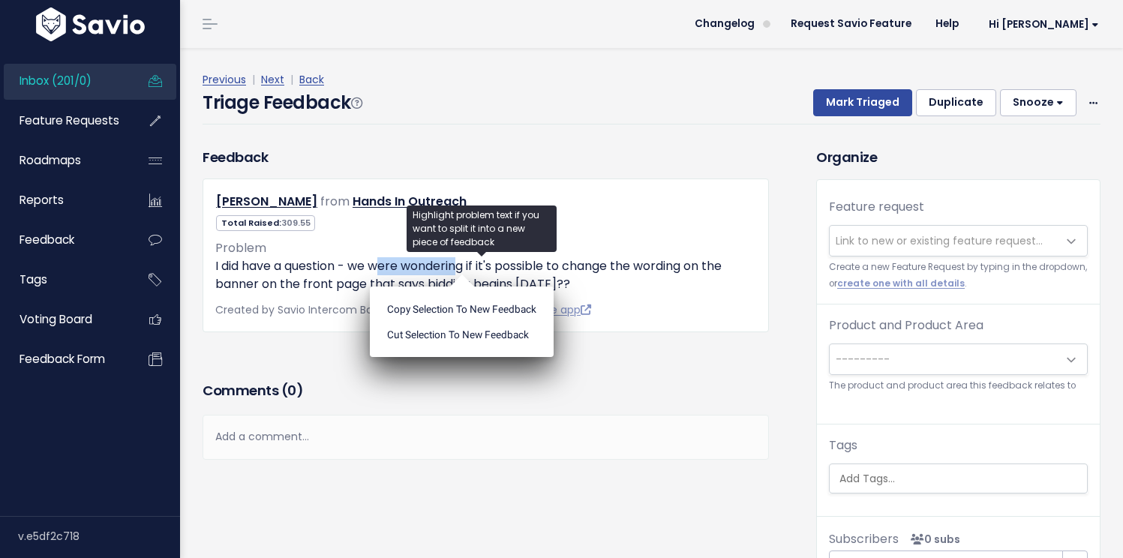
click at [71, 85] on span "Inbox (201/0)" at bounding box center [56, 81] width 72 height 16
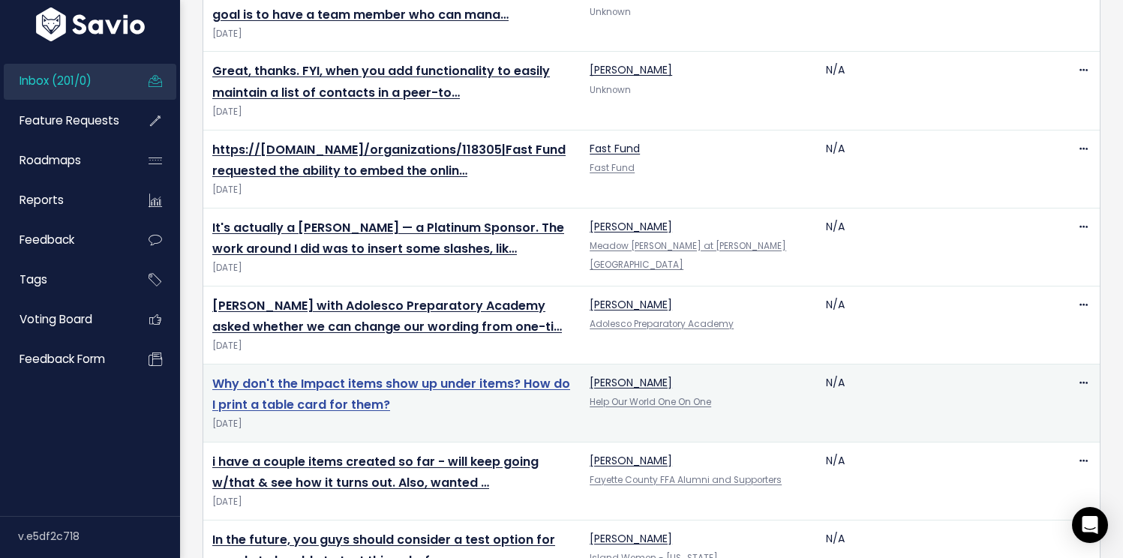
scroll to position [2064, 0]
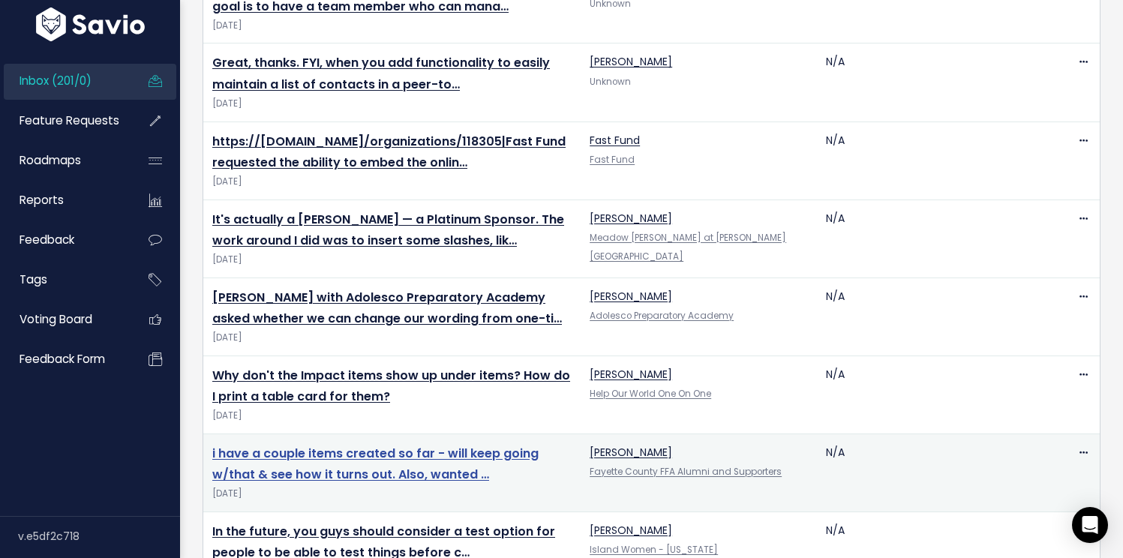
click at [436, 445] on link "i have a couple items created so far - will keep going w/that & see how it turn…" at bounding box center [375, 464] width 326 height 39
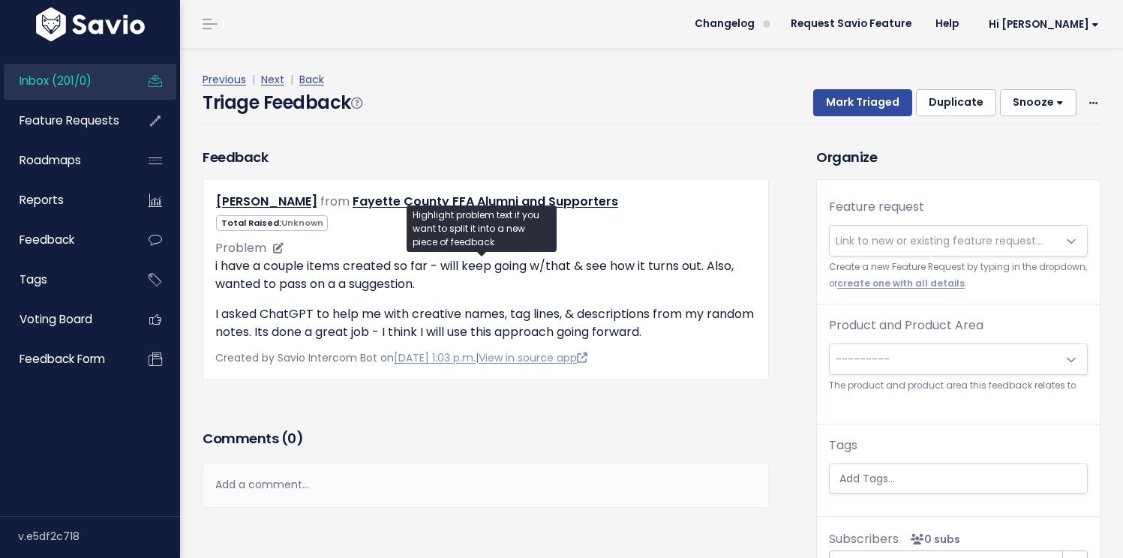
click at [280, 313] on p "I asked ChatGPT to help me with creative names, tag lines, & descriptions from …" at bounding box center [485, 323] width 541 height 36
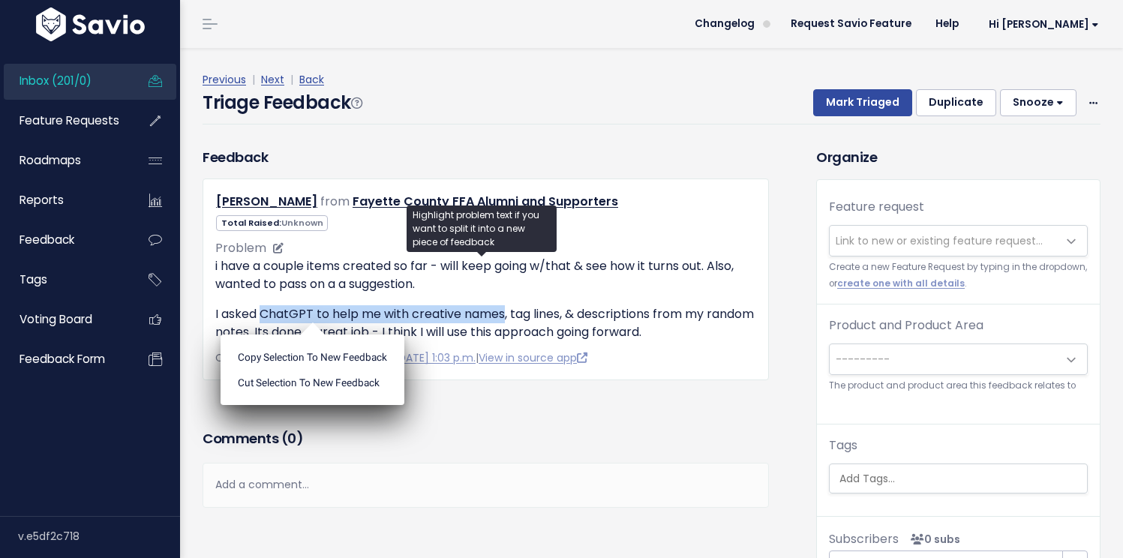
drag, startPoint x: 288, startPoint y: 314, endPoint x: 482, endPoint y: 314, distance: 193.5
click at [482, 314] on p "I asked ChatGPT to help me with creative names, tag lines, & descriptions from …" at bounding box center [485, 323] width 541 height 36
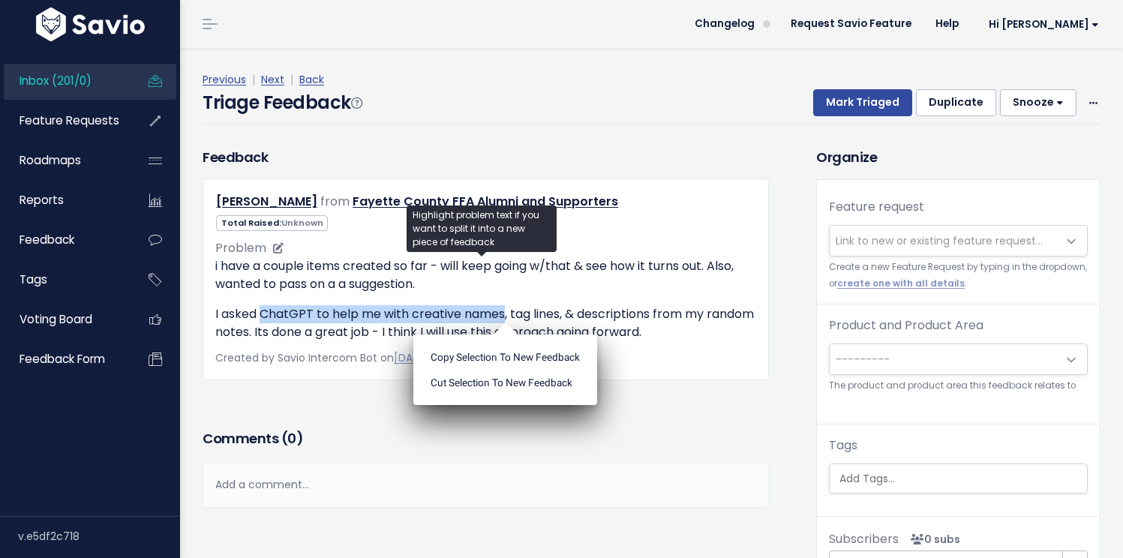
click at [482, 314] on p "I asked ChatGPT to help me with creative names, tag lines, & descriptions from …" at bounding box center [485, 323] width 541 height 36
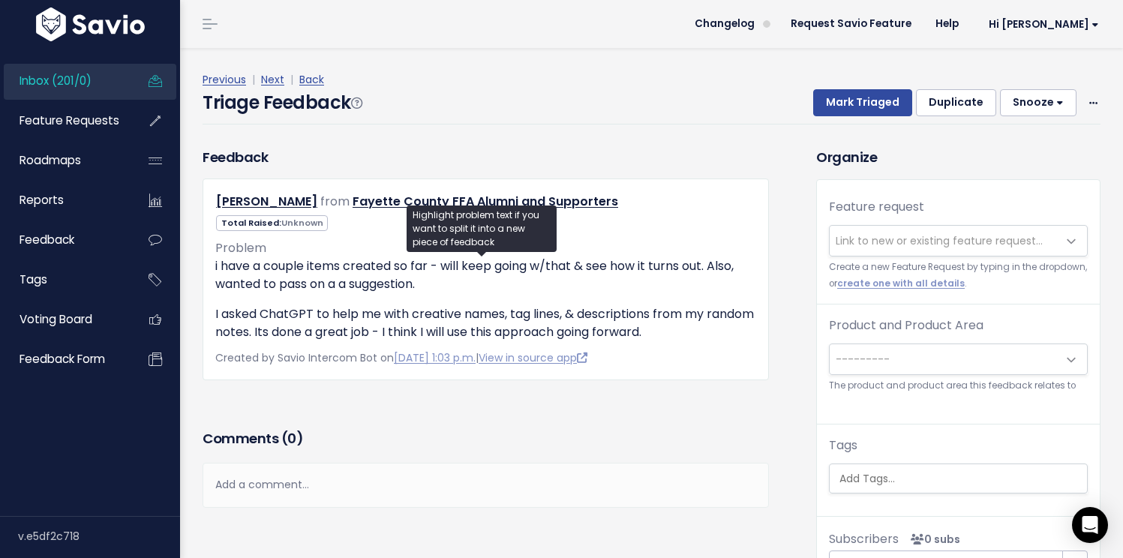
click at [91, 86] on span "Inbox (201/0)" at bounding box center [56, 81] width 72 height 16
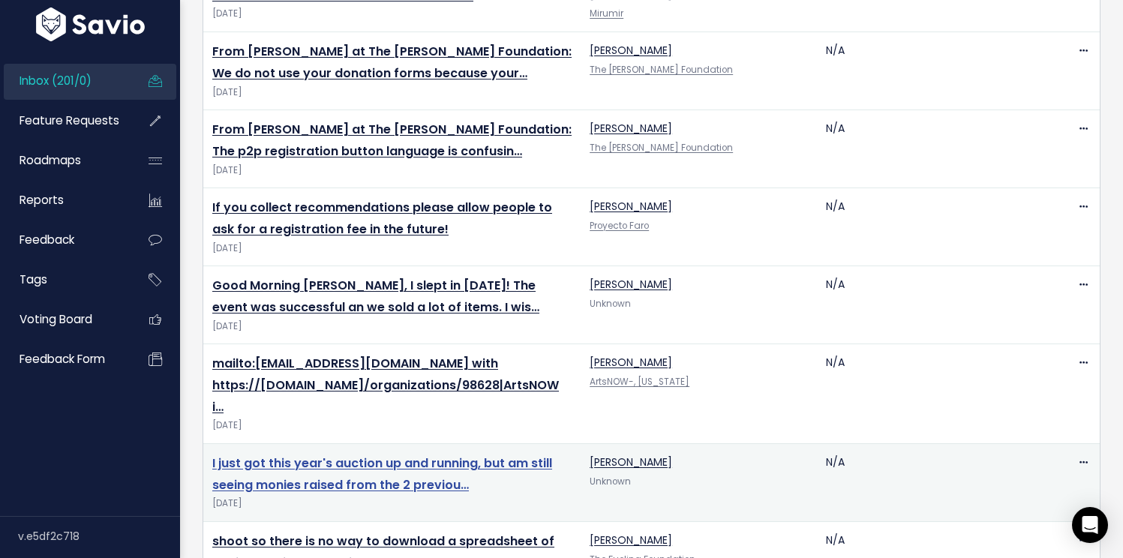
scroll to position [2721, 0]
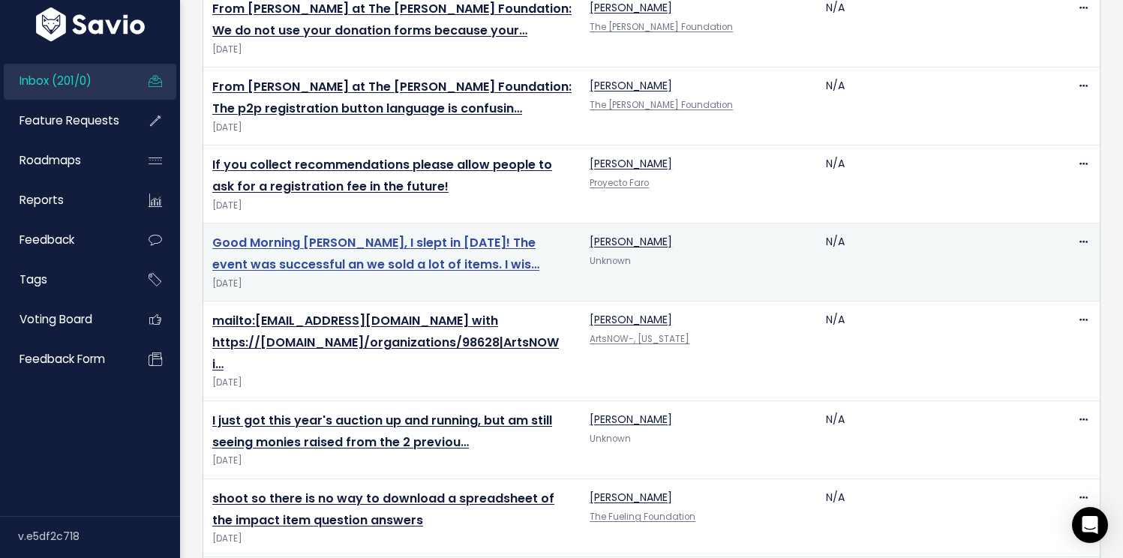
click at [383, 234] on link "Good Morning [PERSON_NAME], I slept in [DATE]! The event was successful an we s…" at bounding box center [375, 253] width 327 height 39
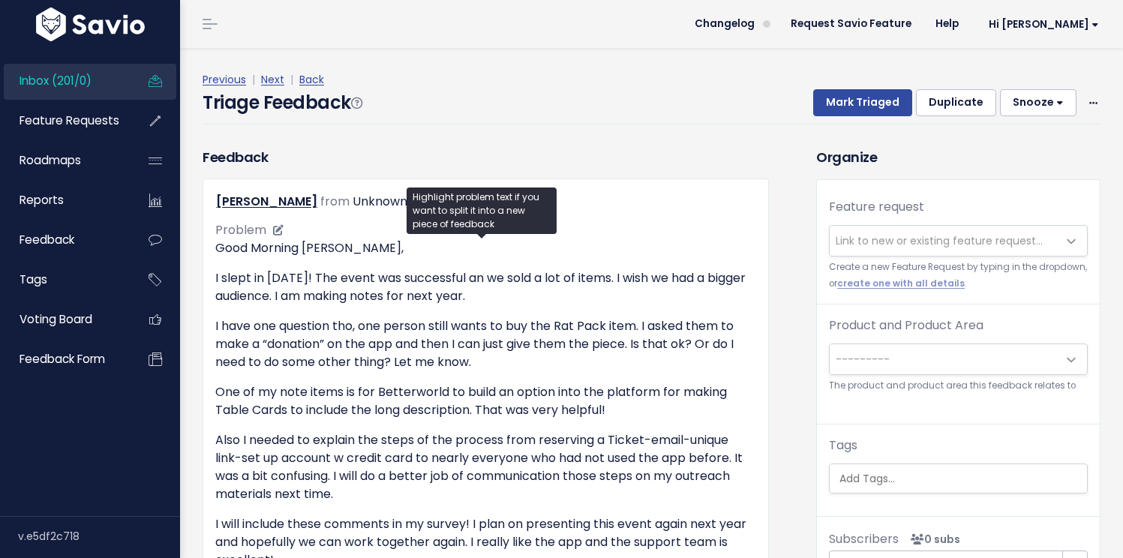
click at [281, 327] on p "I have one question tho, one person still wants to buy the Rat Pack item. I ask…" at bounding box center [485, 344] width 541 height 54
drag, startPoint x: 282, startPoint y: 327, endPoint x: 439, endPoint y: 328, distance: 156.8
click at [397, 327] on p "I have one question tho, one person still wants to buy the Rat Pack item. I ask…" at bounding box center [485, 344] width 541 height 54
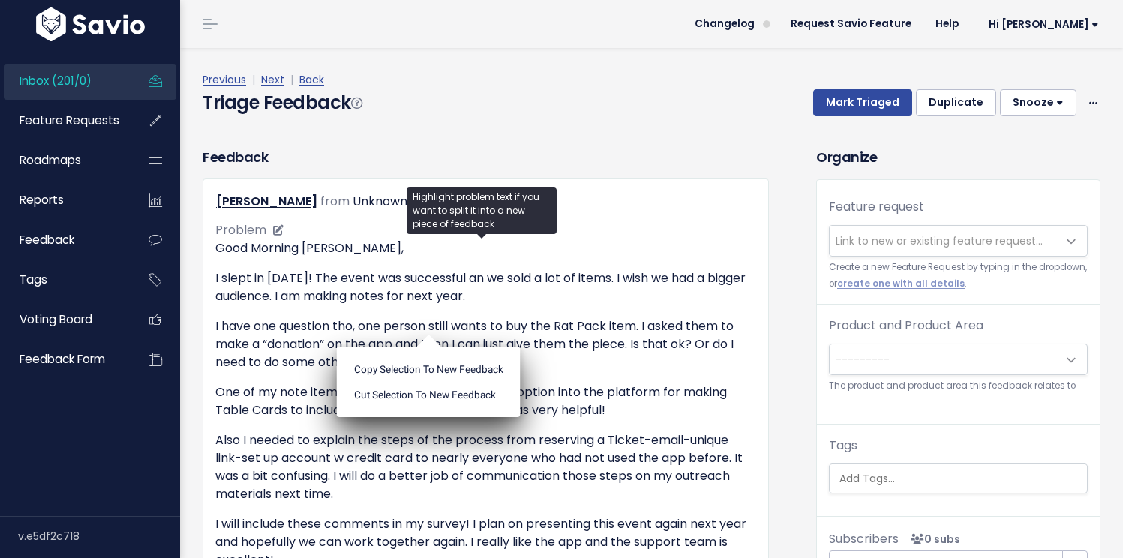
click at [567, 330] on p "I have one question tho, one person still wants to buy the Rat Pack item. I ask…" at bounding box center [485, 344] width 541 height 54
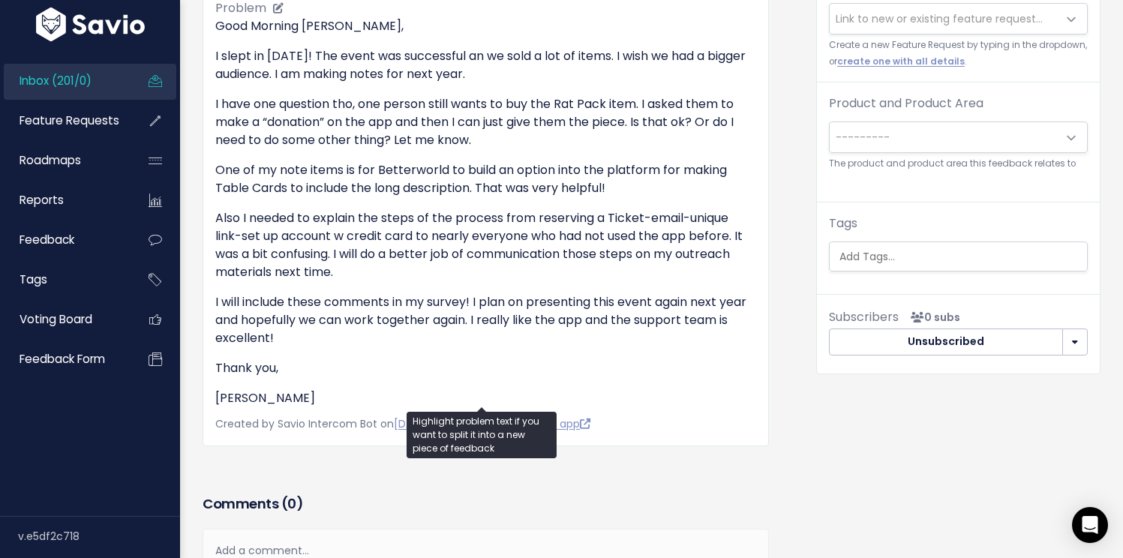
scroll to position [242, 0]
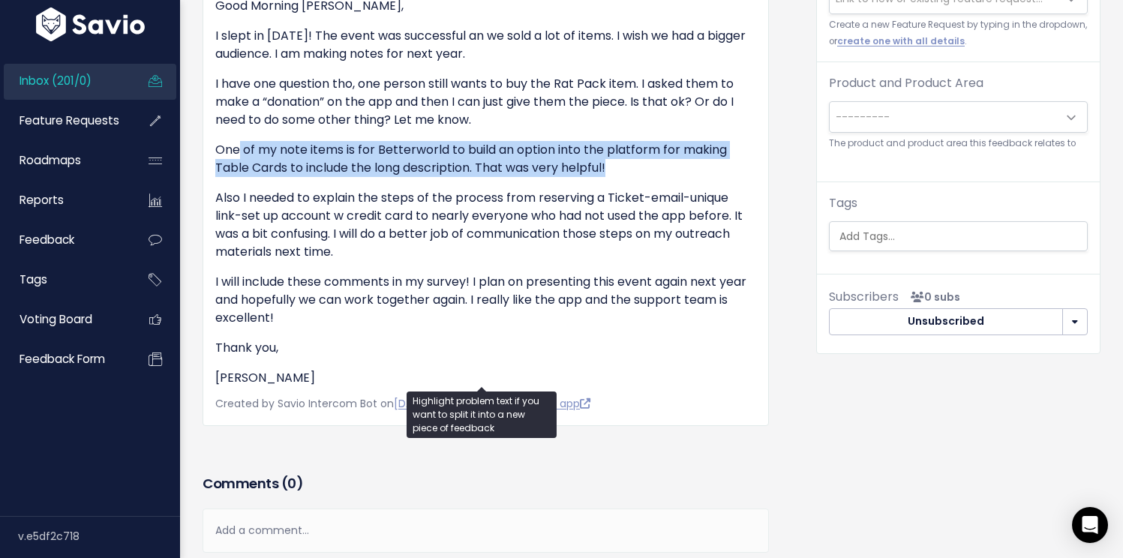
drag, startPoint x: 237, startPoint y: 150, endPoint x: 703, endPoint y: 166, distance: 466.1
click at [703, 166] on p "One of my note items is for Betterworld to build an option into the platform fo…" at bounding box center [485, 159] width 541 height 36
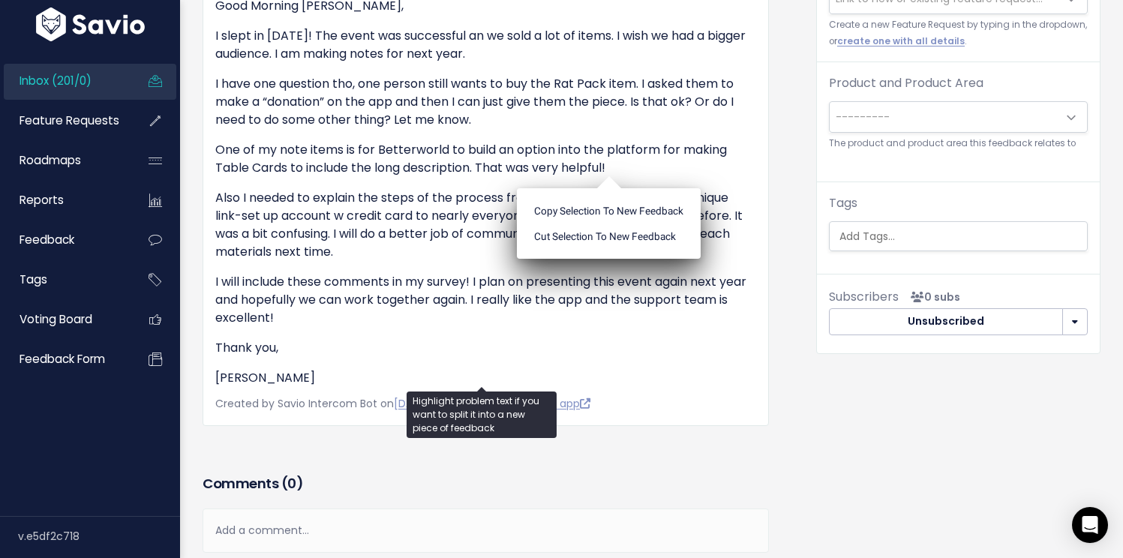
click at [272, 164] on p "One of my note items is for Betterworld to build an option into the platform fo…" at bounding box center [485, 159] width 541 height 36
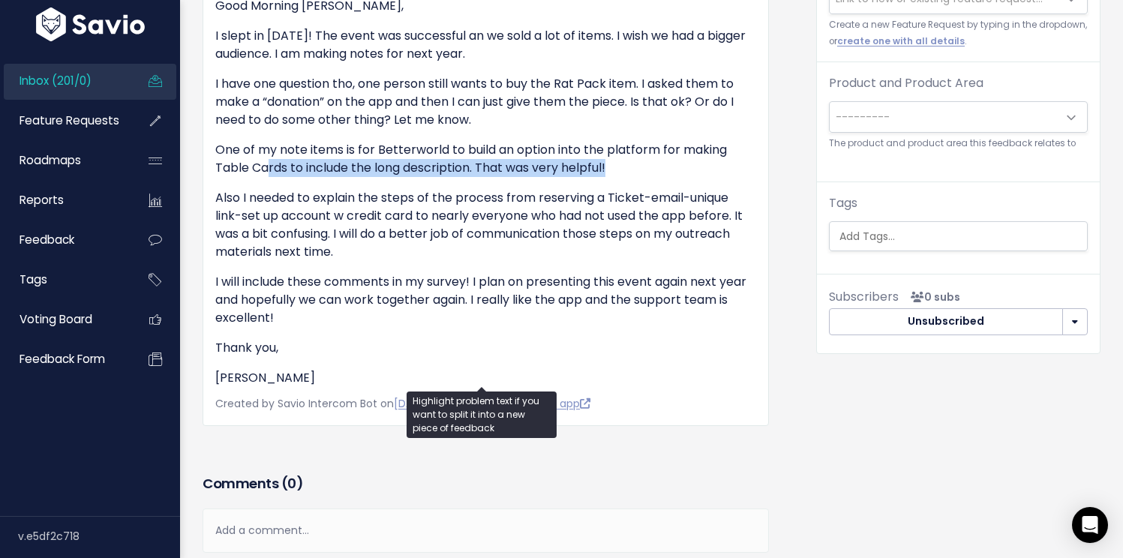
drag, startPoint x: 269, startPoint y: 164, endPoint x: 629, endPoint y: 170, distance: 360.1
click at [634, 170] on p "One of my note items is for Betterworld to build an option into the platform fo…" at bounding box center [485, 159] width 541 height 36
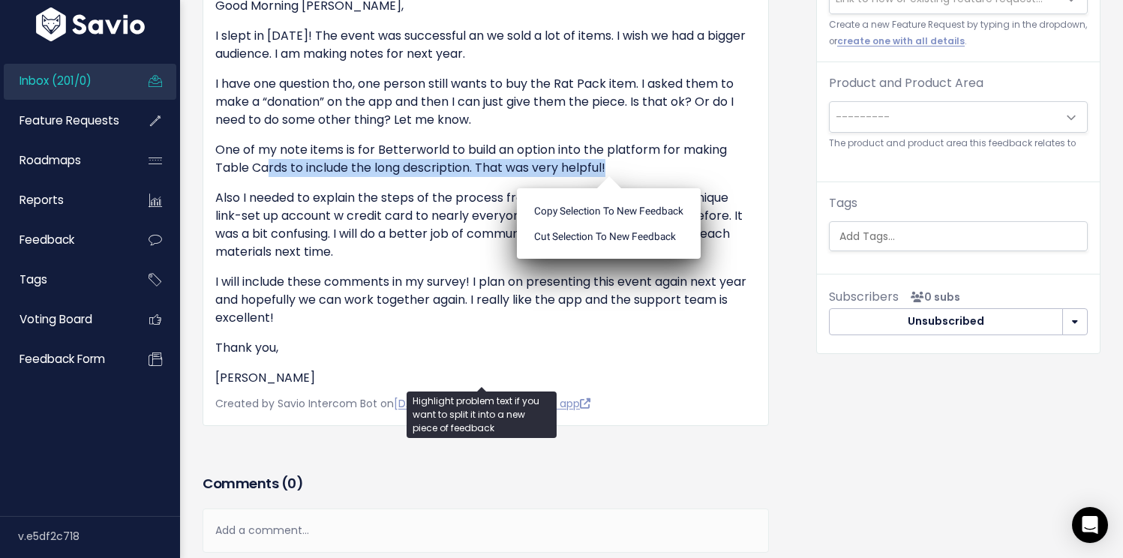
click at [98, 91] on link "Inbox (201/0)" at bounding box center [64, 81] width 121 height 35
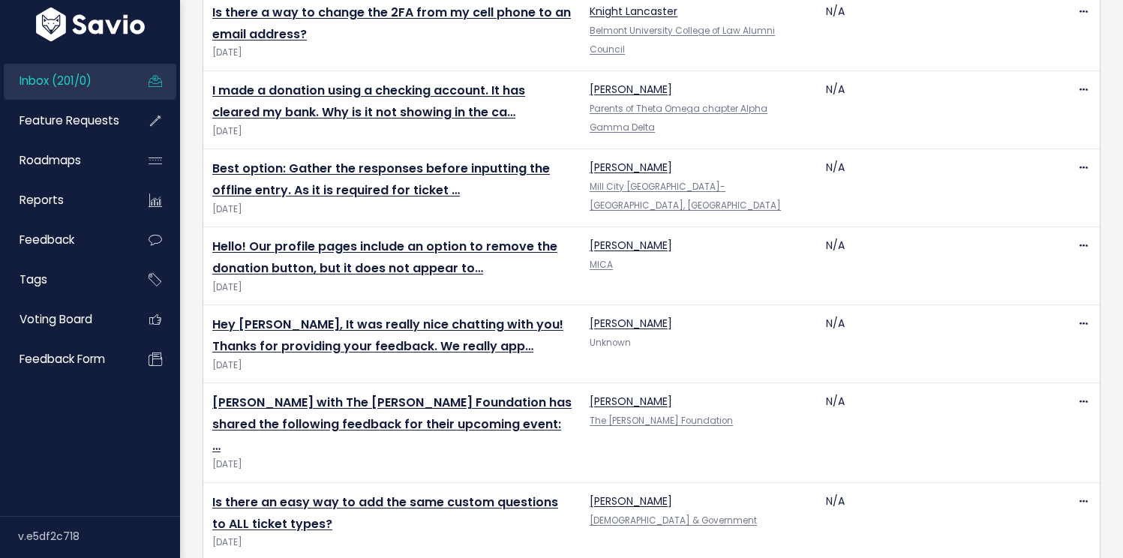
scroll to position [3590, 0]
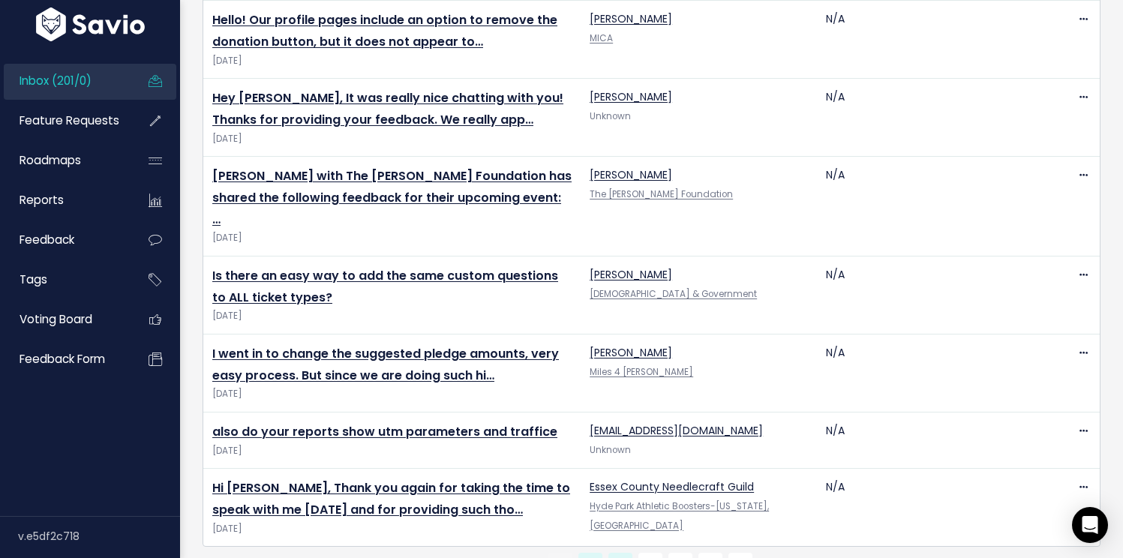
click at [613, 553] on link "2" at bounding box center [620, 565] width 24 height 24
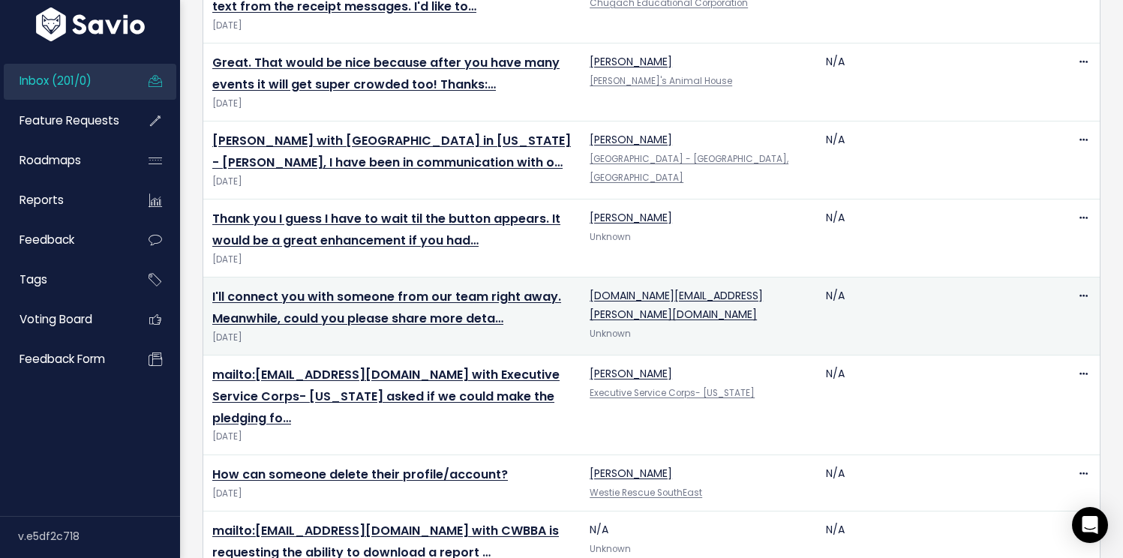
scroll to position [254, 0]
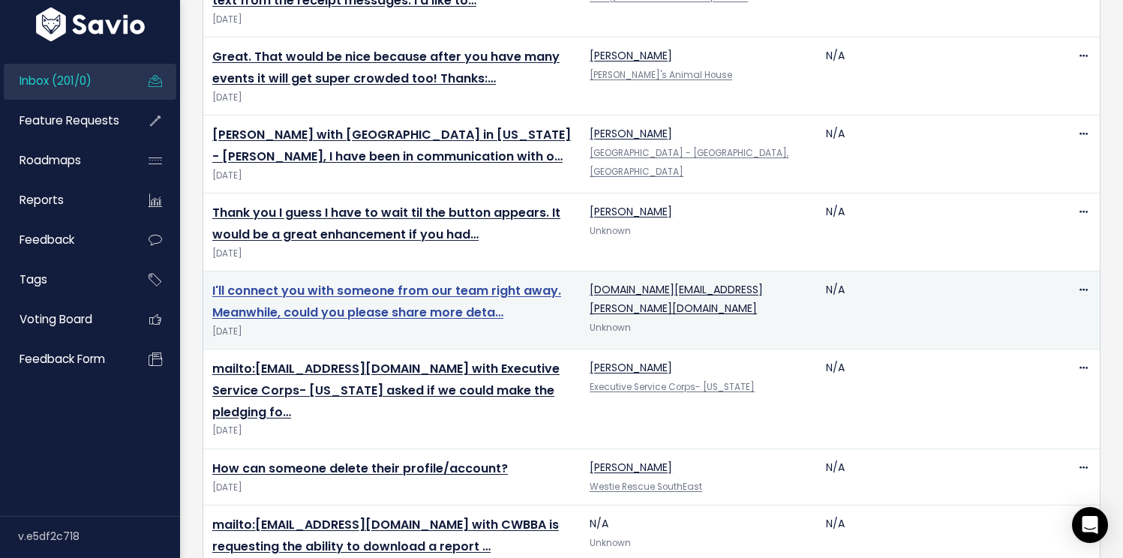
click at [350, 313] on link "I'll connect you with someone from our team right away. Meanwhile, could you pl…" at bounding box center [386, 301] width 349 height 39
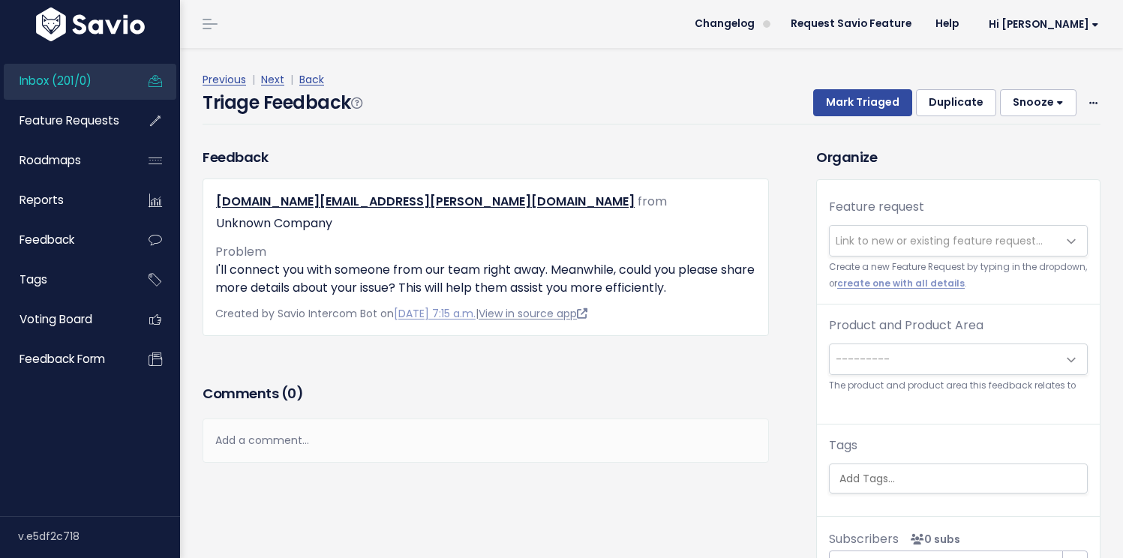
click at [562, 306] on link "View in source app" at bounding box center [533, 313] width 109 height 15
click at [71, 86] on span "Inbox (201/0)" at bounding box center [56, 81] width 72 height 16
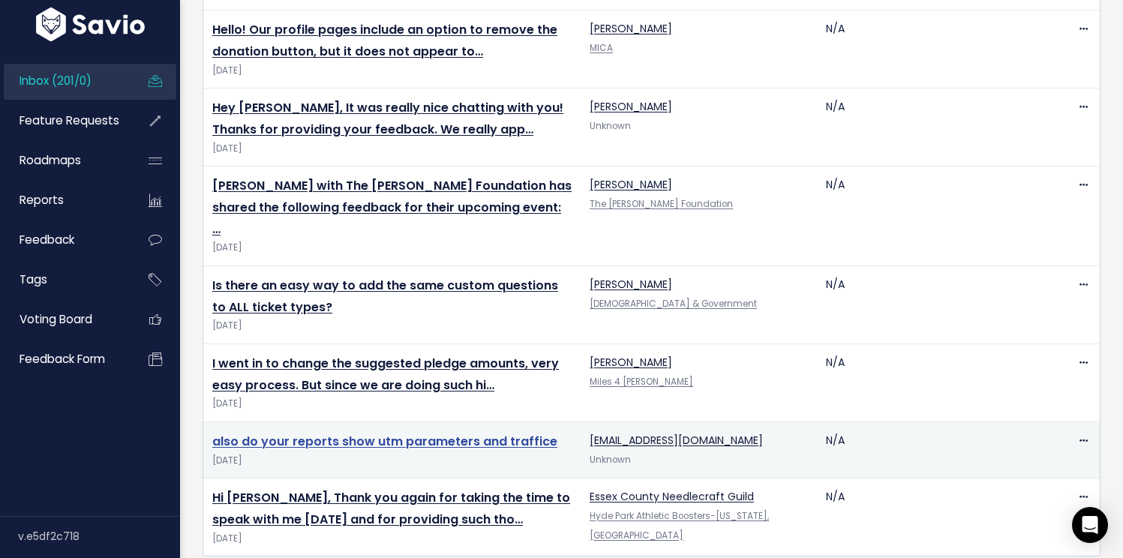
scroll to position [3590, 0]
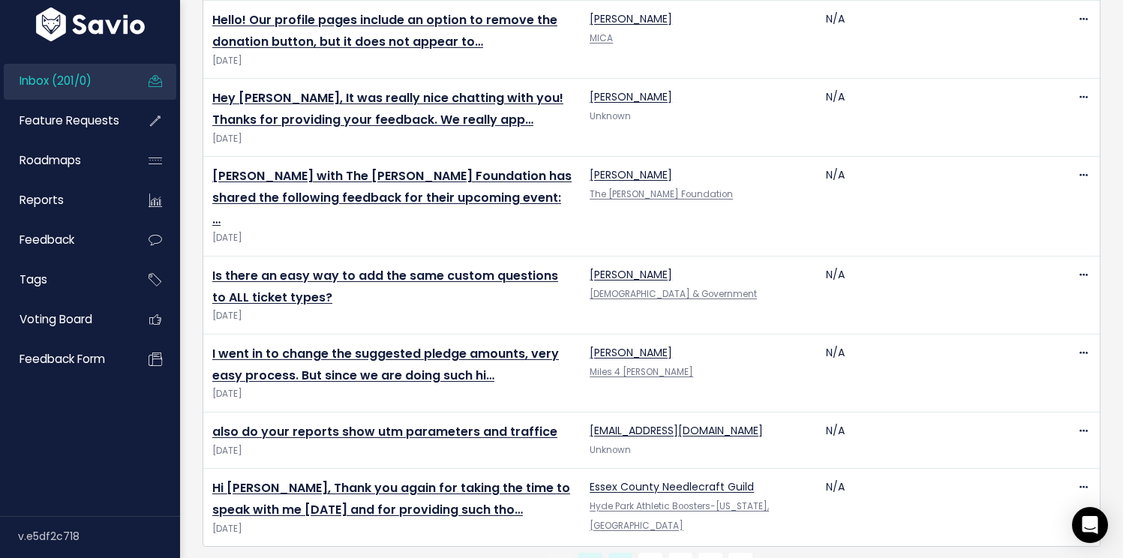
click at [611, 553] on link "2" at bounding box center [620, 565] width 24 height 24
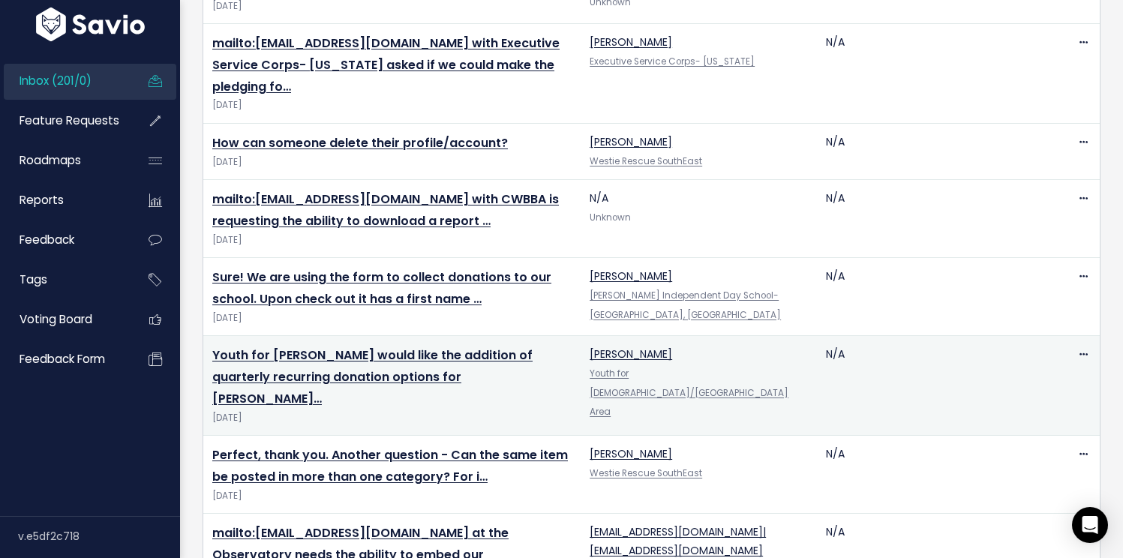
scroll to position [581, 0]
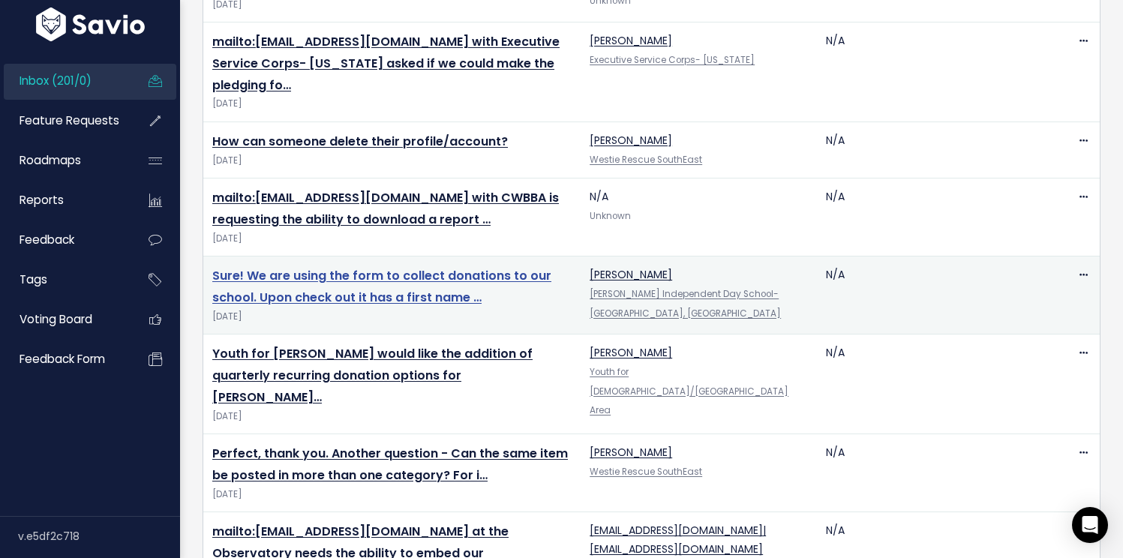
click at [413, 280] on link "Sure! We are using the form to collect donations to our school. Upon check out …" at bounding box center [381, 286] width 339 height 39
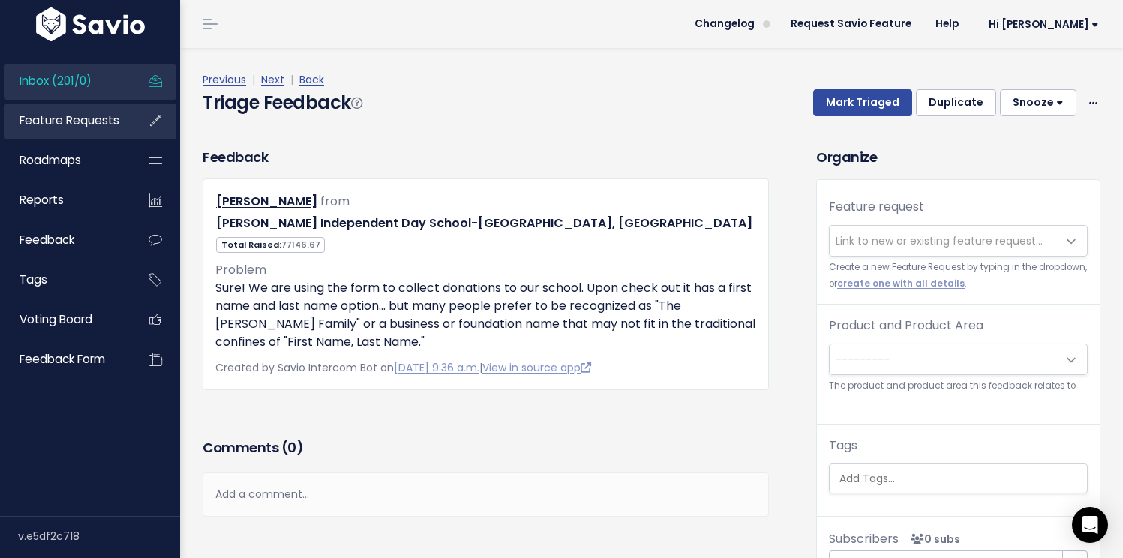
click at [68, 110] on link "Feature Requests" at bounding box center [64, 121] width 121 height 35
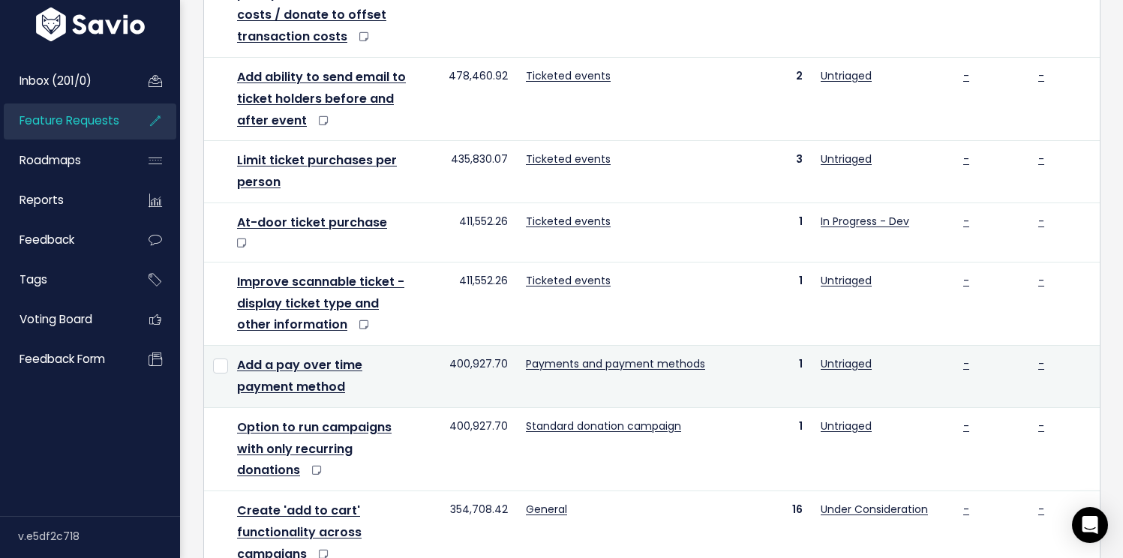
scroll to position [408, 0]
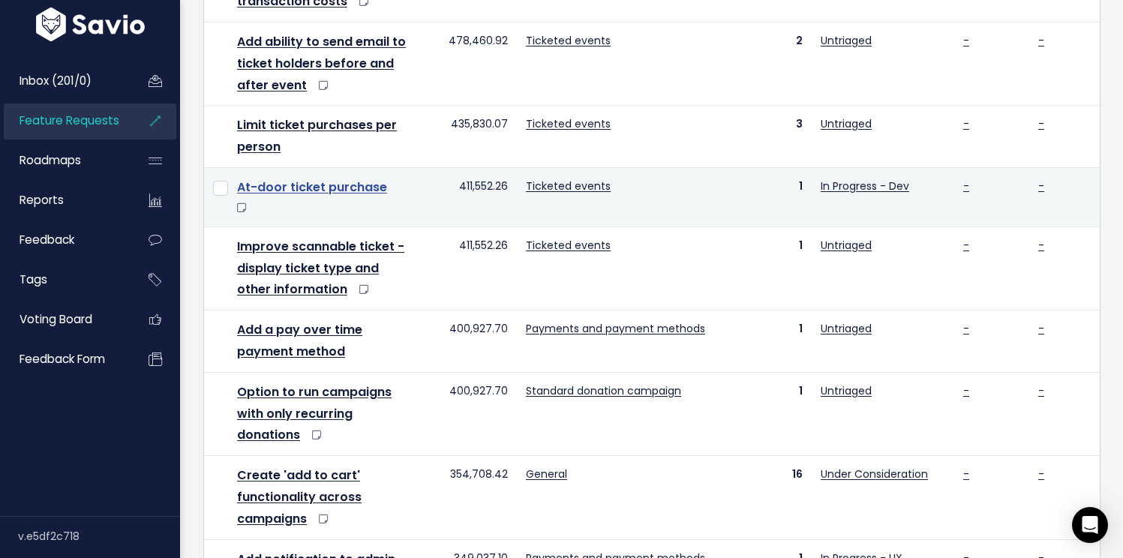
click at [336, 185] on link "At-door ticket purchase" at bounding box center [312, 187] width 150 height 17
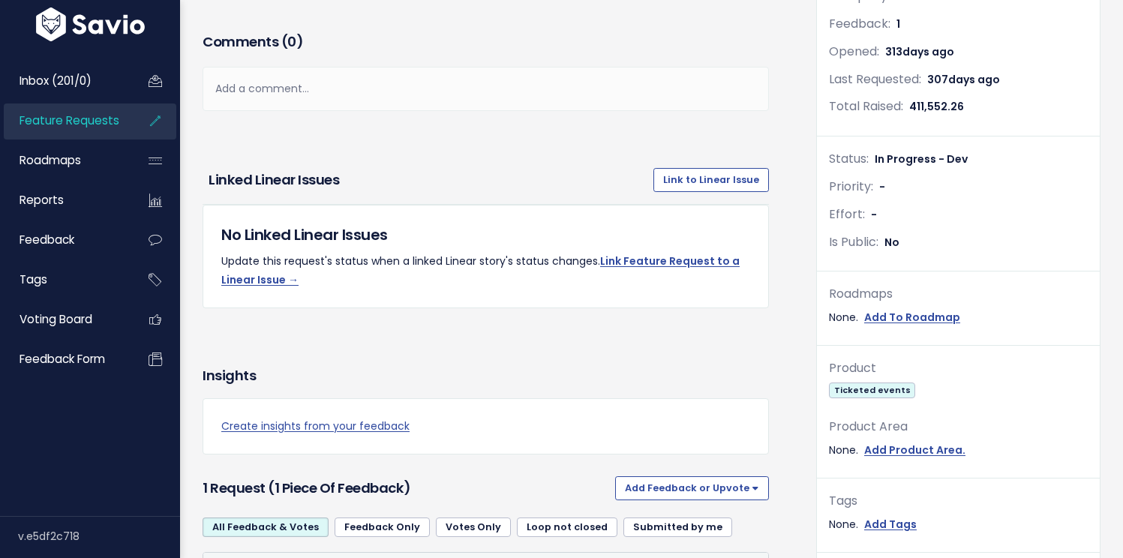
scroll to position [273, 0]
click at [114, 125] on span "Feature Requests" at bounding box center [70, 121] width 100 height 16
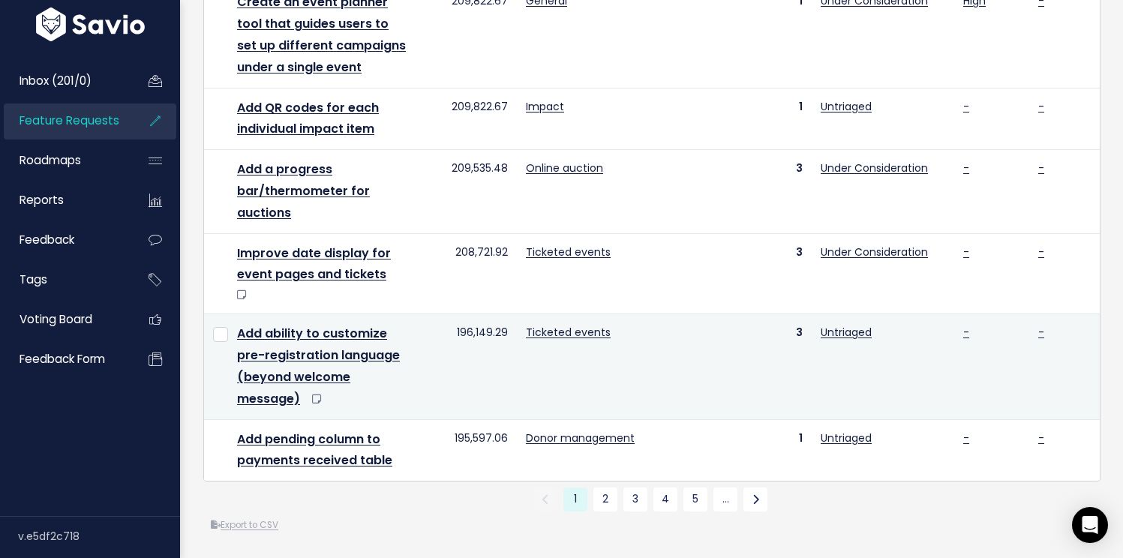
scroll to position [1349, 0]
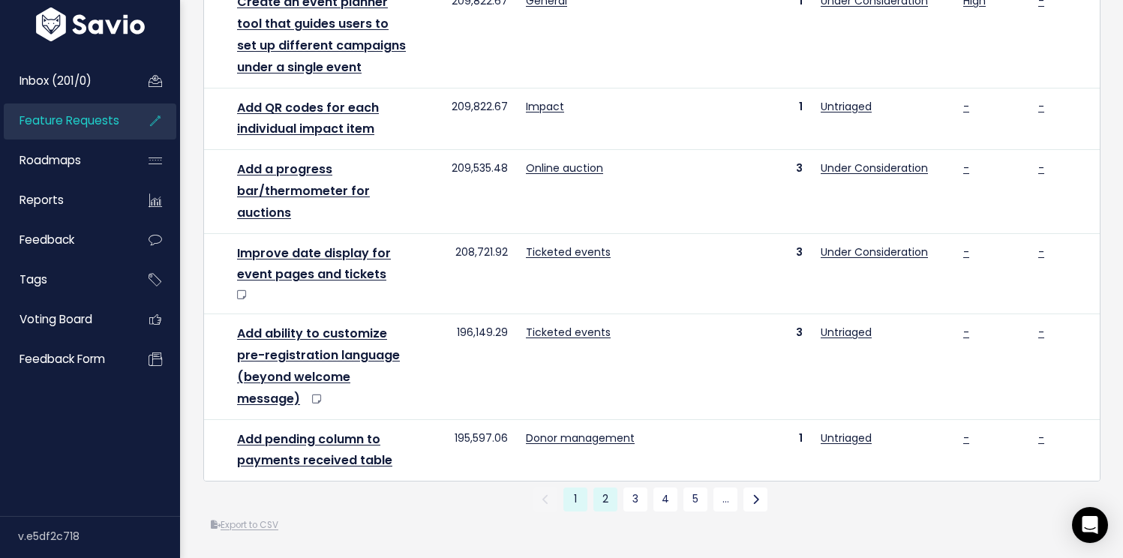
click at [597, 495] on link "2" at bounding box center [605, 500] width 24 height 24
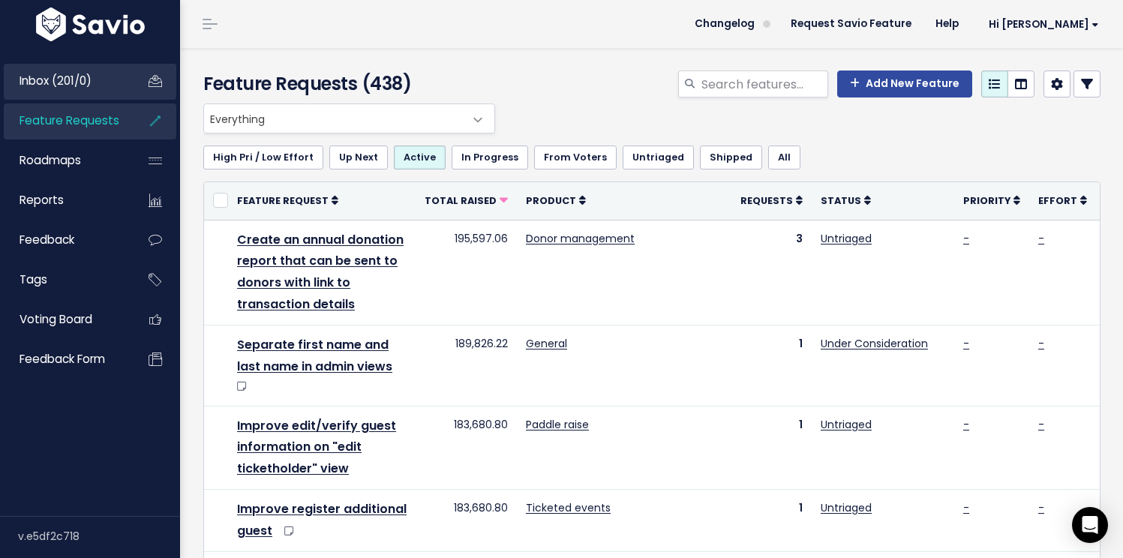
click at [86, 89] on span "Inbox (201/0)" at bounding box center [56, 81] width 72 height 16
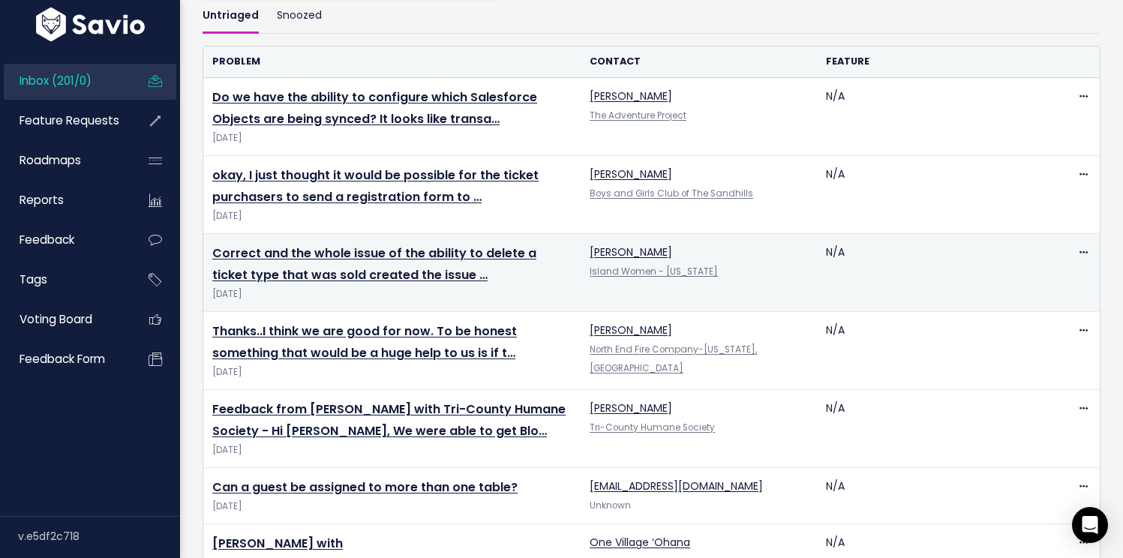
scroll to position [148, 0]
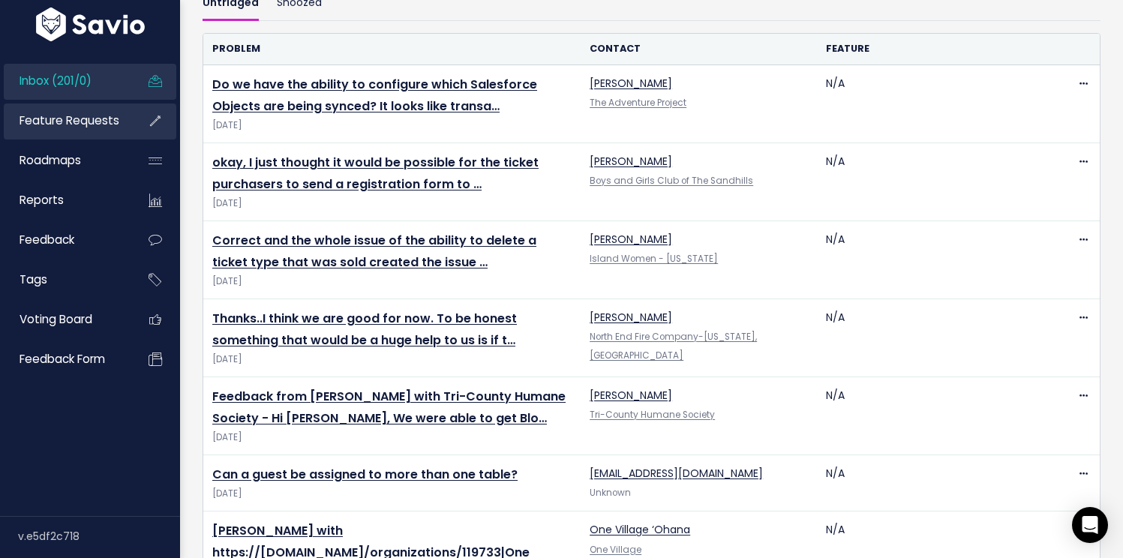
click at [82, 134] on link "Feature Requests" at bounding box center [64, 121] width 121 height 35
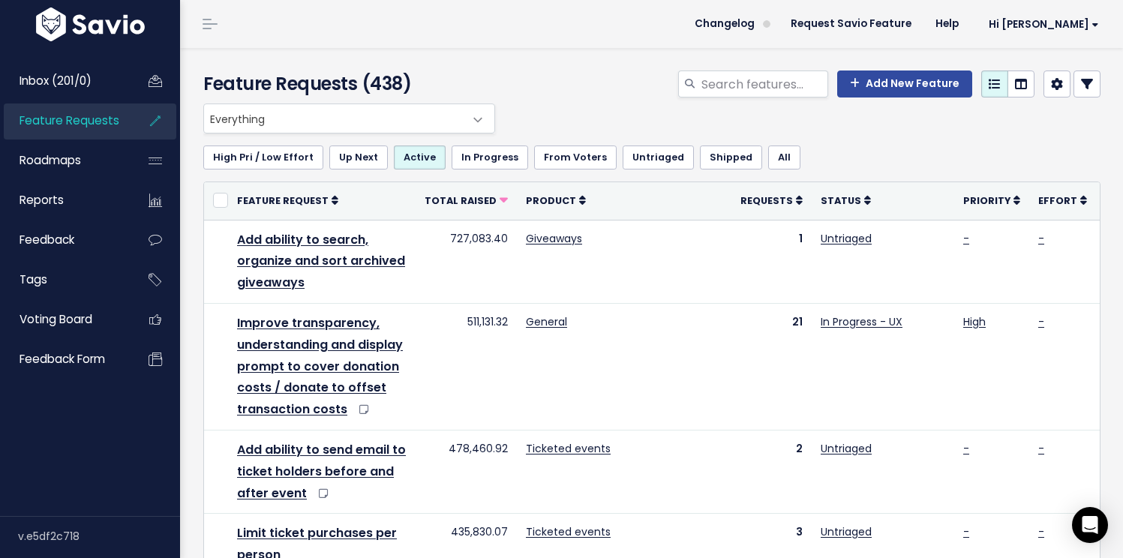
click at [289, 126] on span "Everything" at bounding box center [334, 118] width 260 height 29
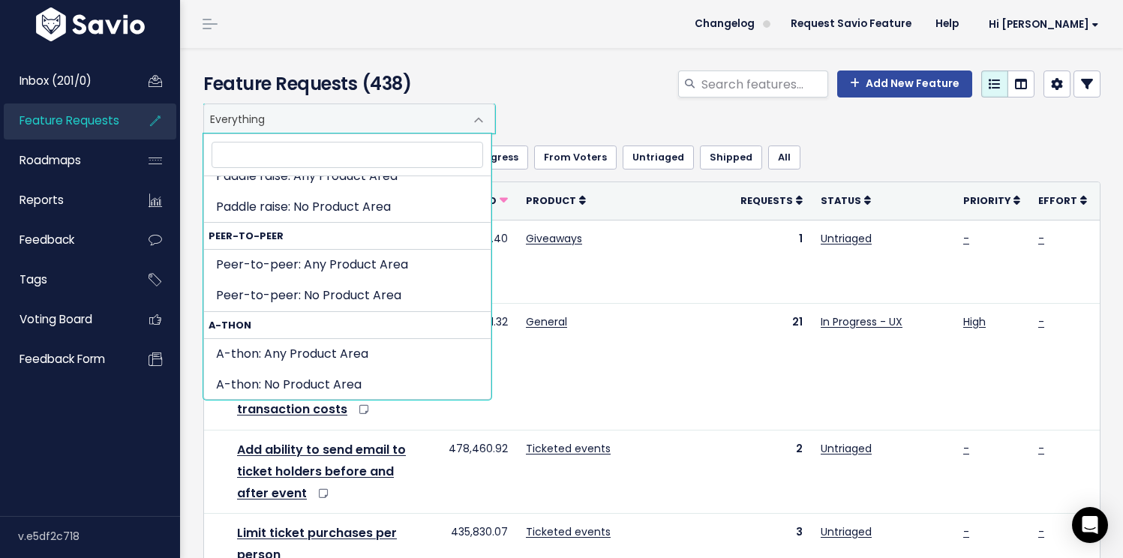
scroll to position [784, 0]
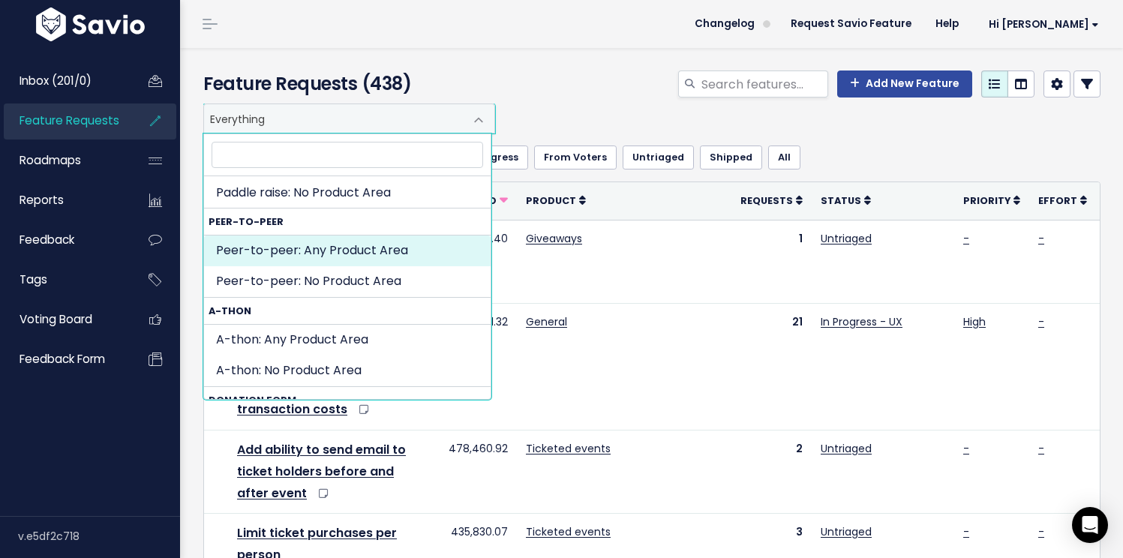
select select "PEER_TO_PEER:"
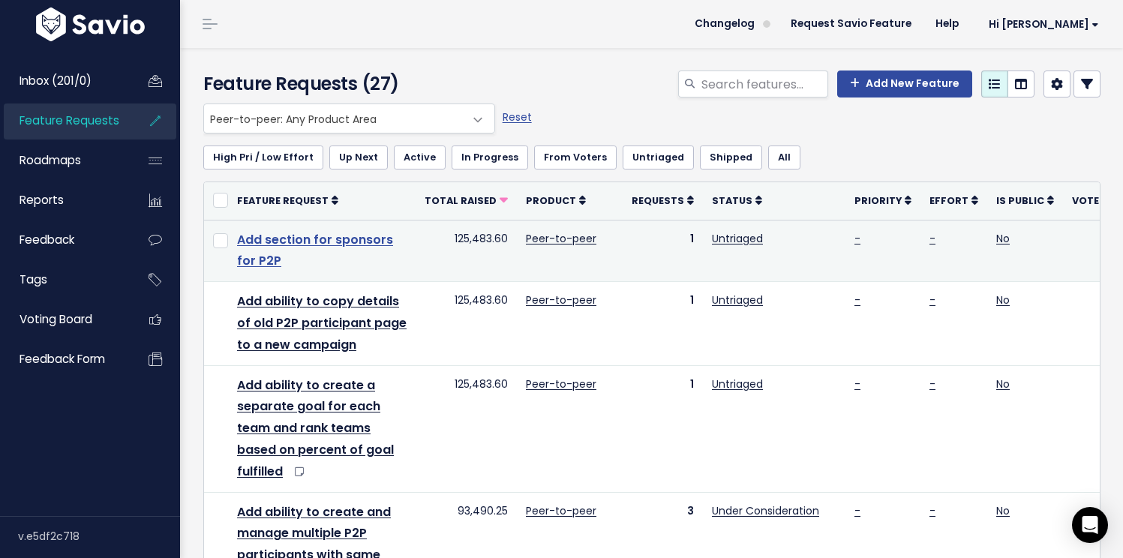
click at [341, 242] on link "Add section for sponsors for P2P" at bounding box center [315, 250] width 156 height 39
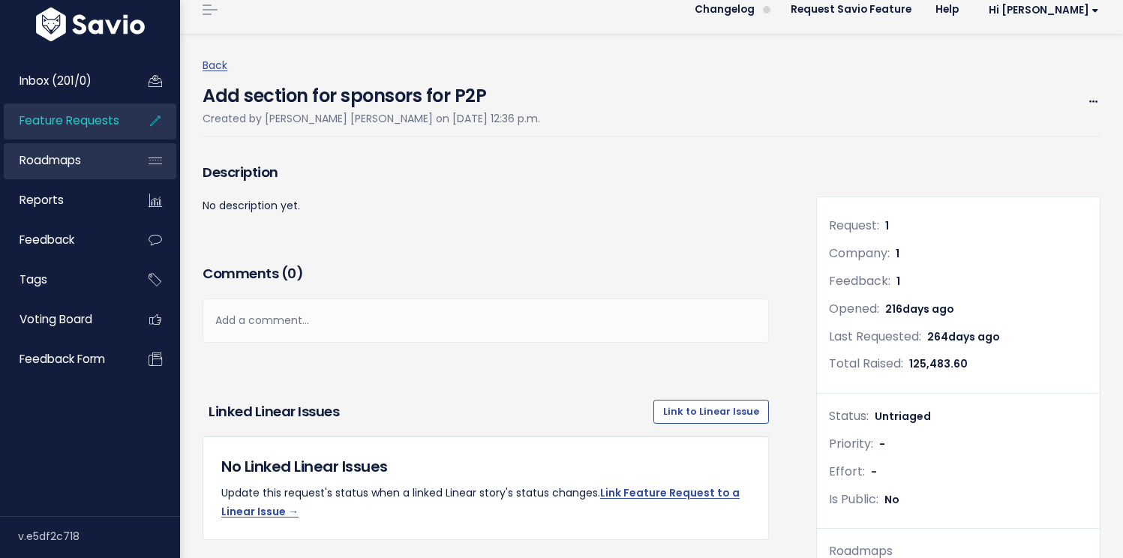
scroll to position [19, 0]
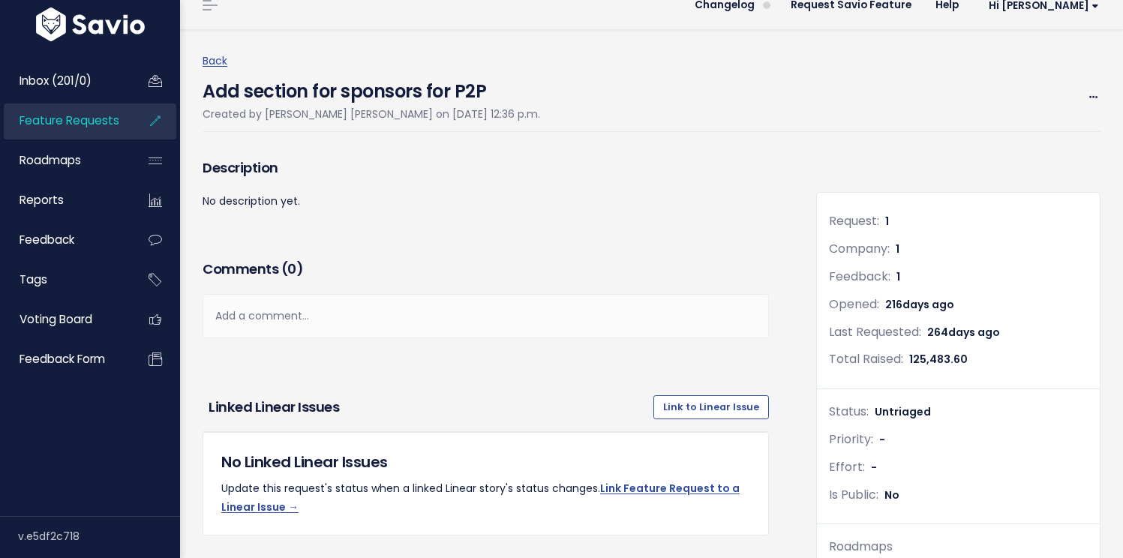
click at [53, 132] on link "Feature Requests" at bounding box center [64, 121] width 121 height 35
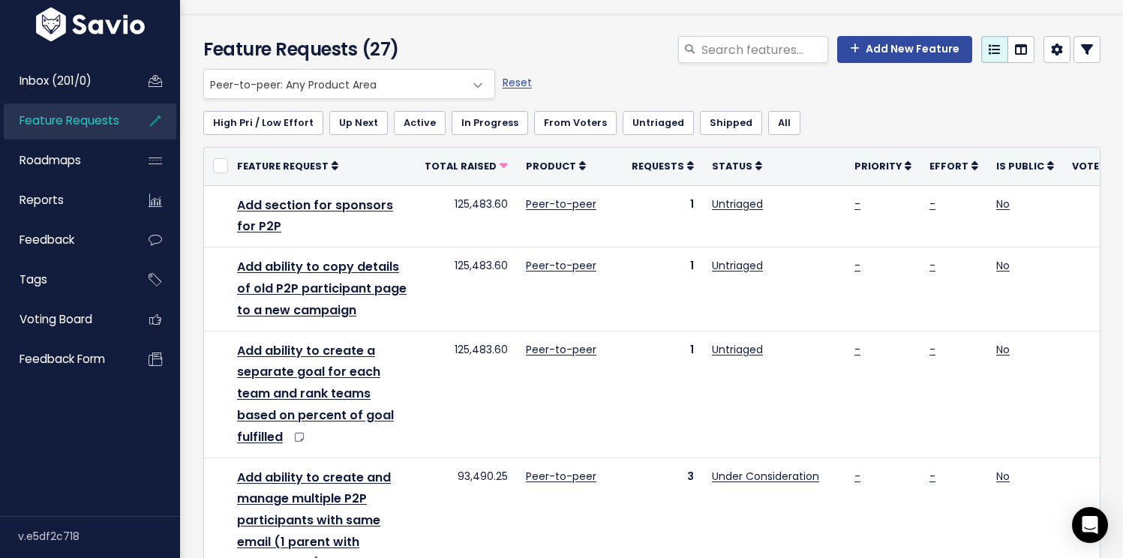
scroll to position [15, 0]
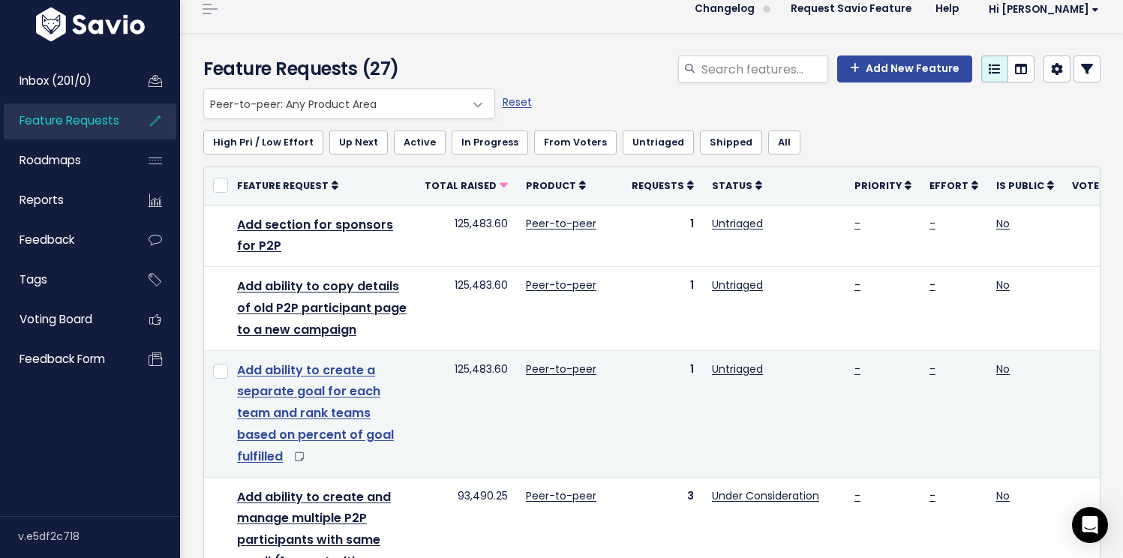
click at [341, 436] on link "Add ability to create a separate goal for each team and rank teams based on per…" at bounding box center [315, 414] width 157 height 104
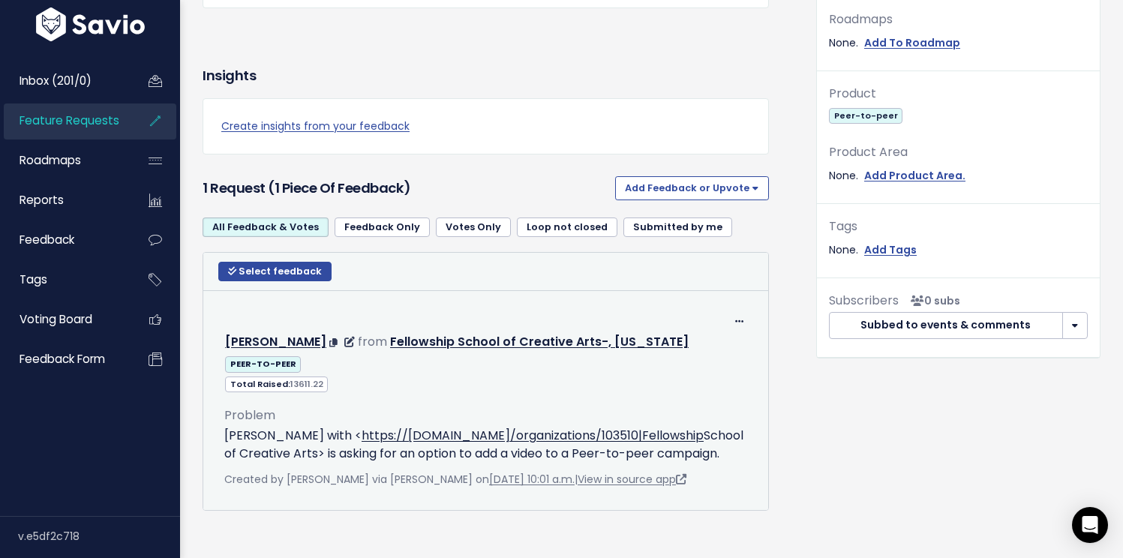
scroll to position [543, 0]
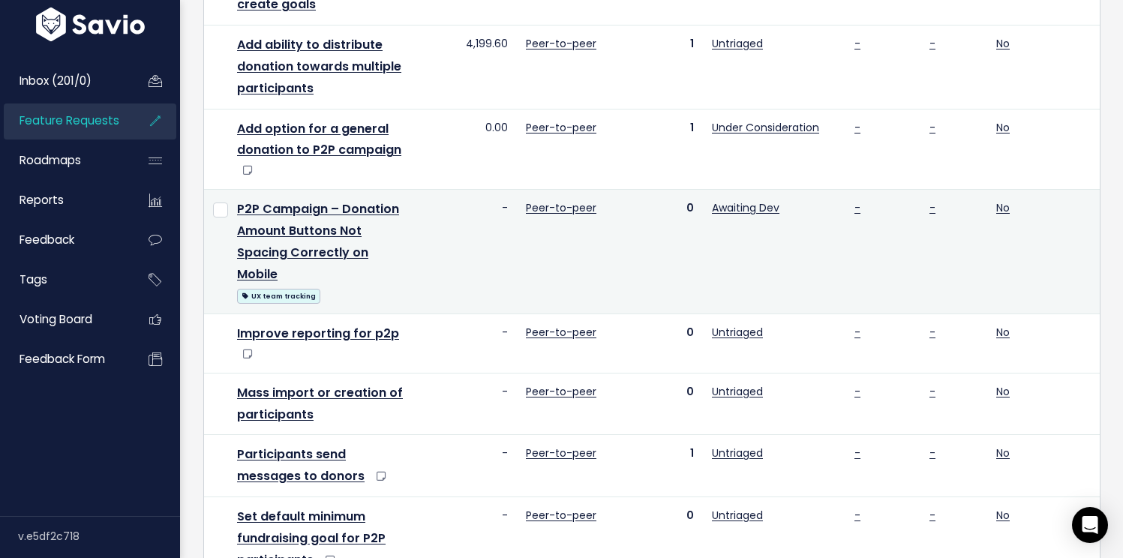
scroll to position [1185, 0]
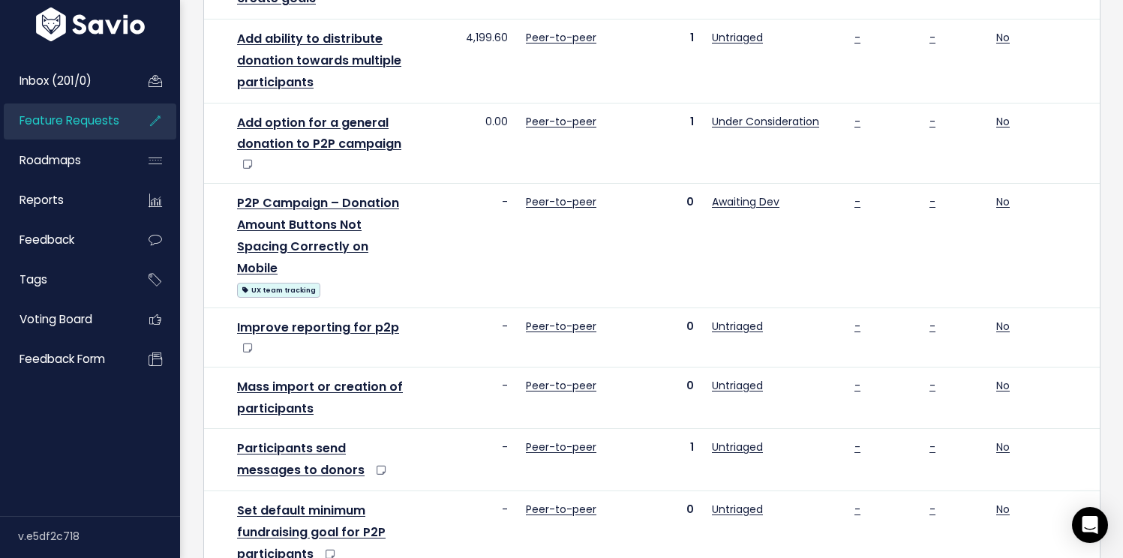
click at [78, 129] on link "Feature Requests" at bounding box center [64, 121] width 121 height 35
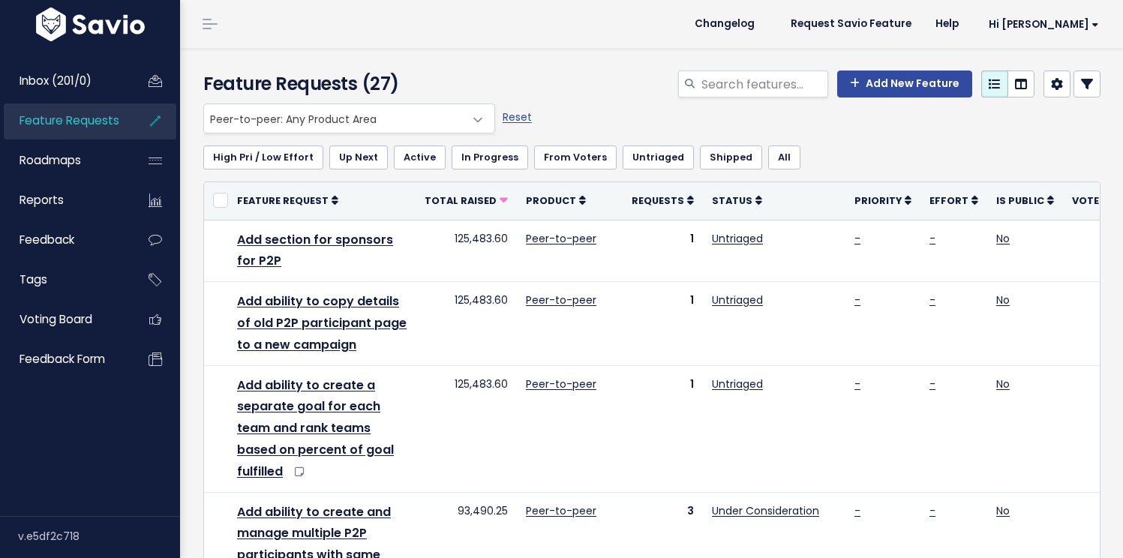
click at [336, 127] on span "Peer-to-peer: Any Product Area" at bounding box center [334, 118] width 260 height 29
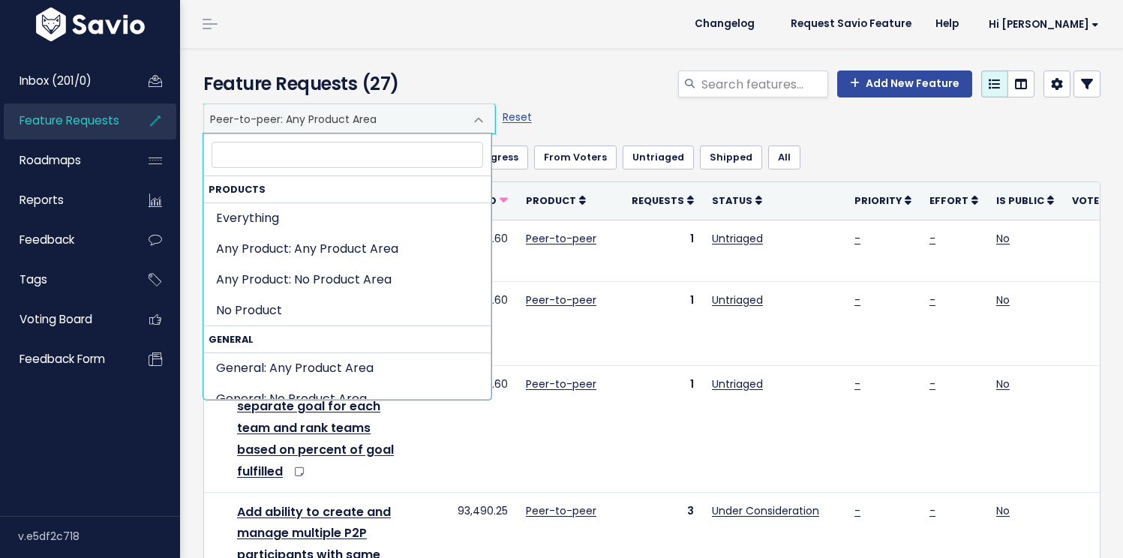
scroll to position [782, 0]
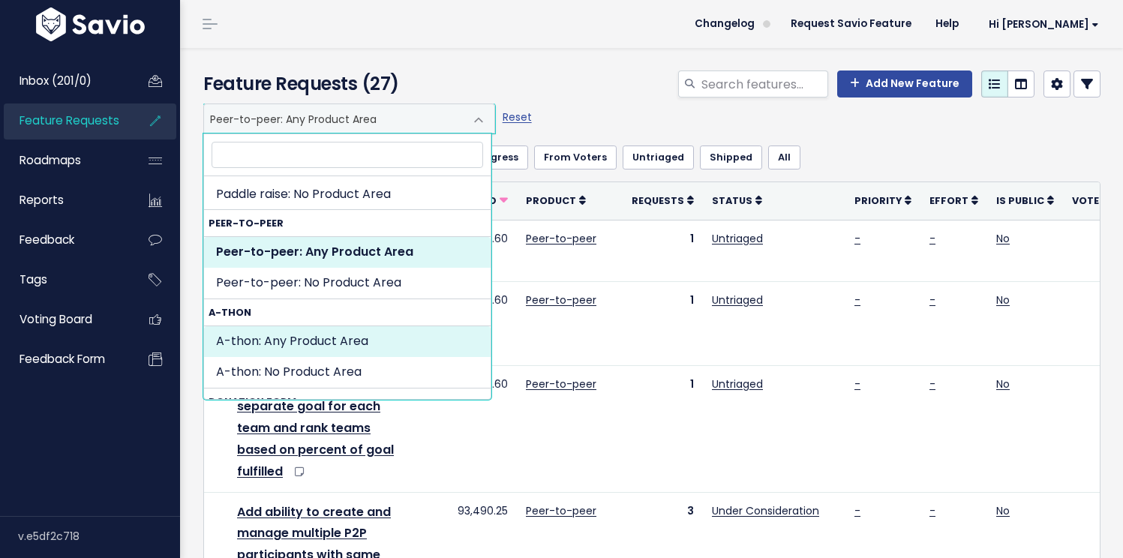
select select "A_THON:"
